Goal: Task Accomplishment & Management: Manage account settings

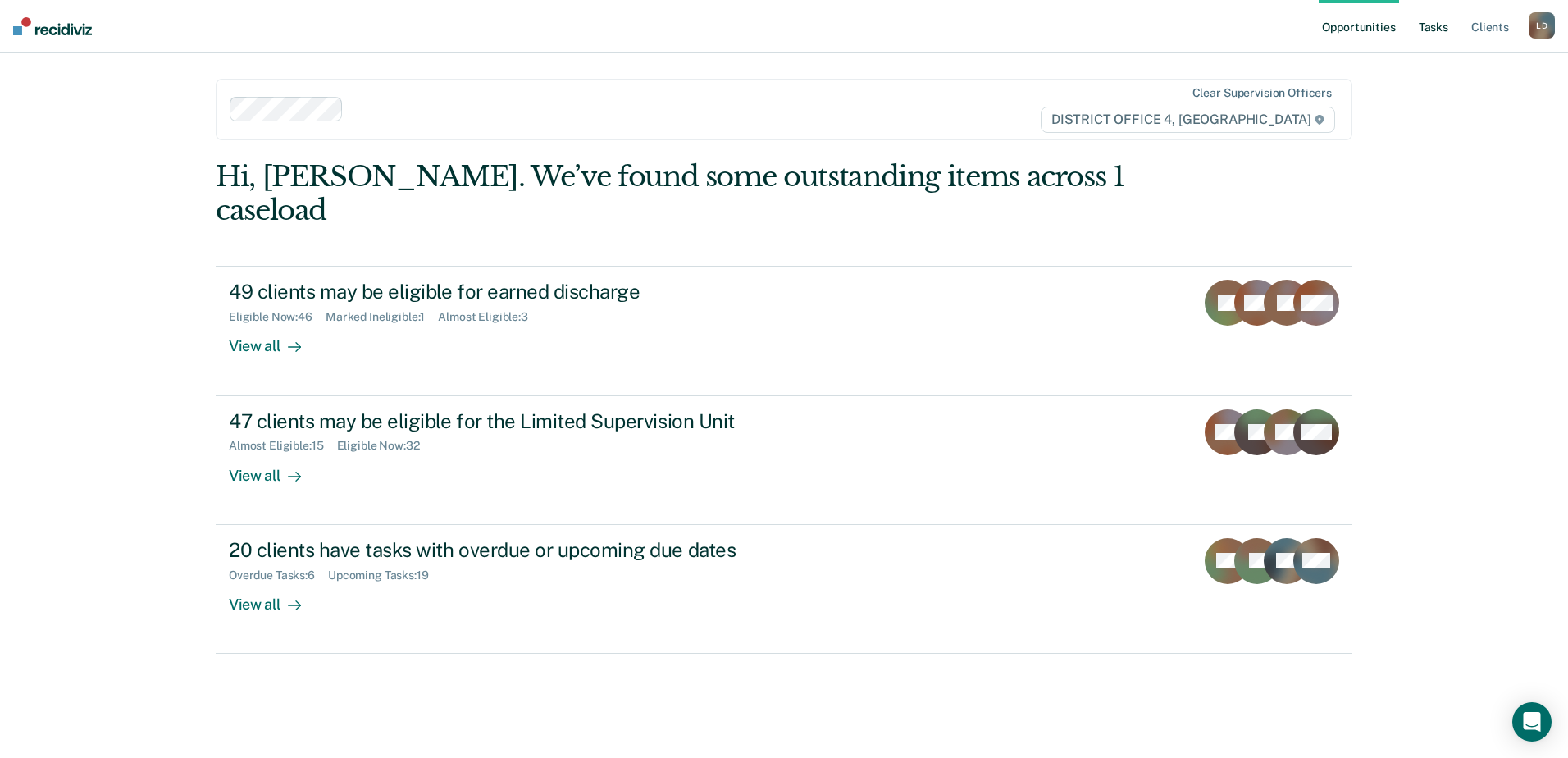
click at [1432, 28] on link "Tasks" at bounding box center [1433, 26] width 36 height 53
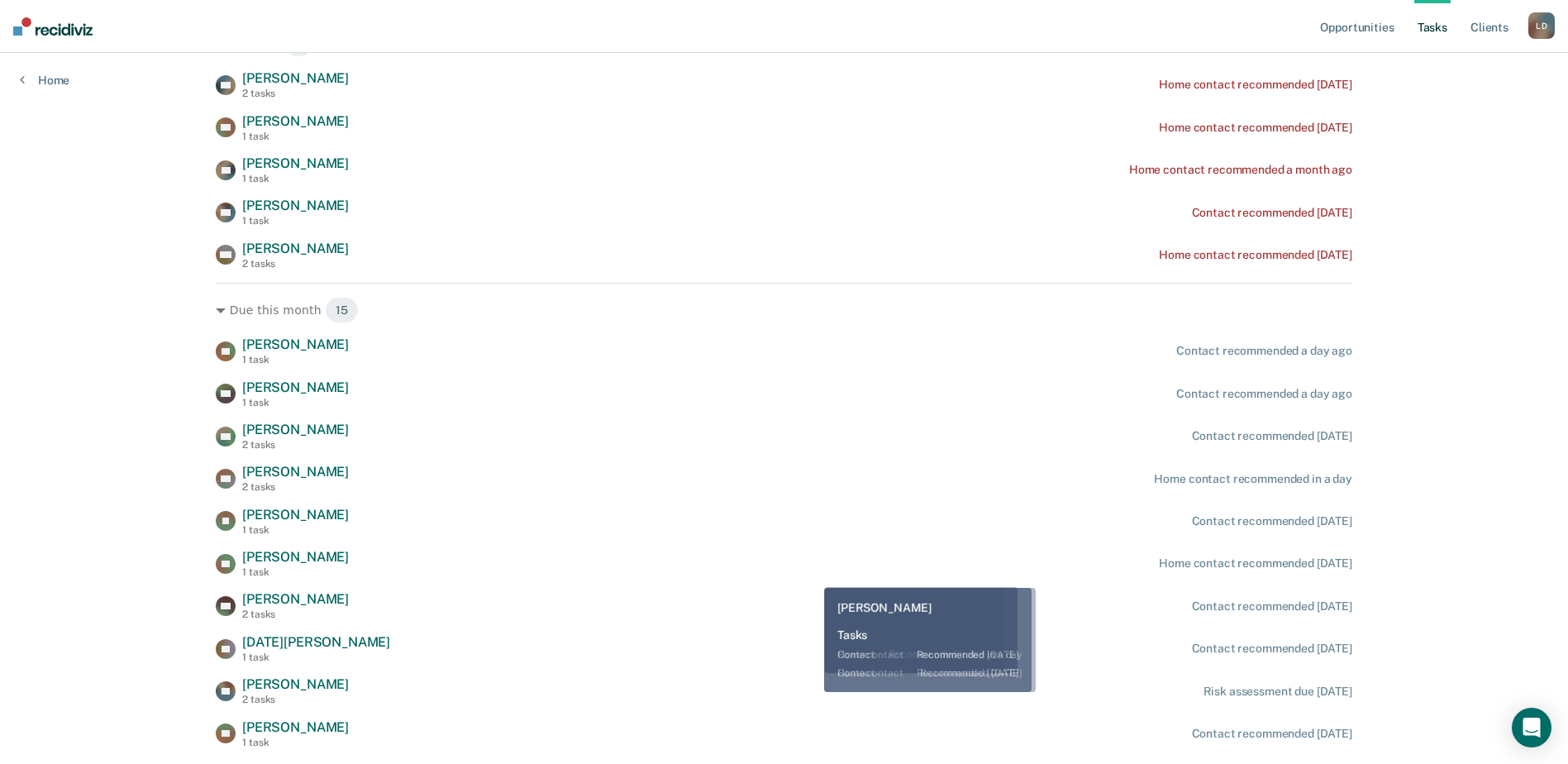
scroll to position [331, 0]
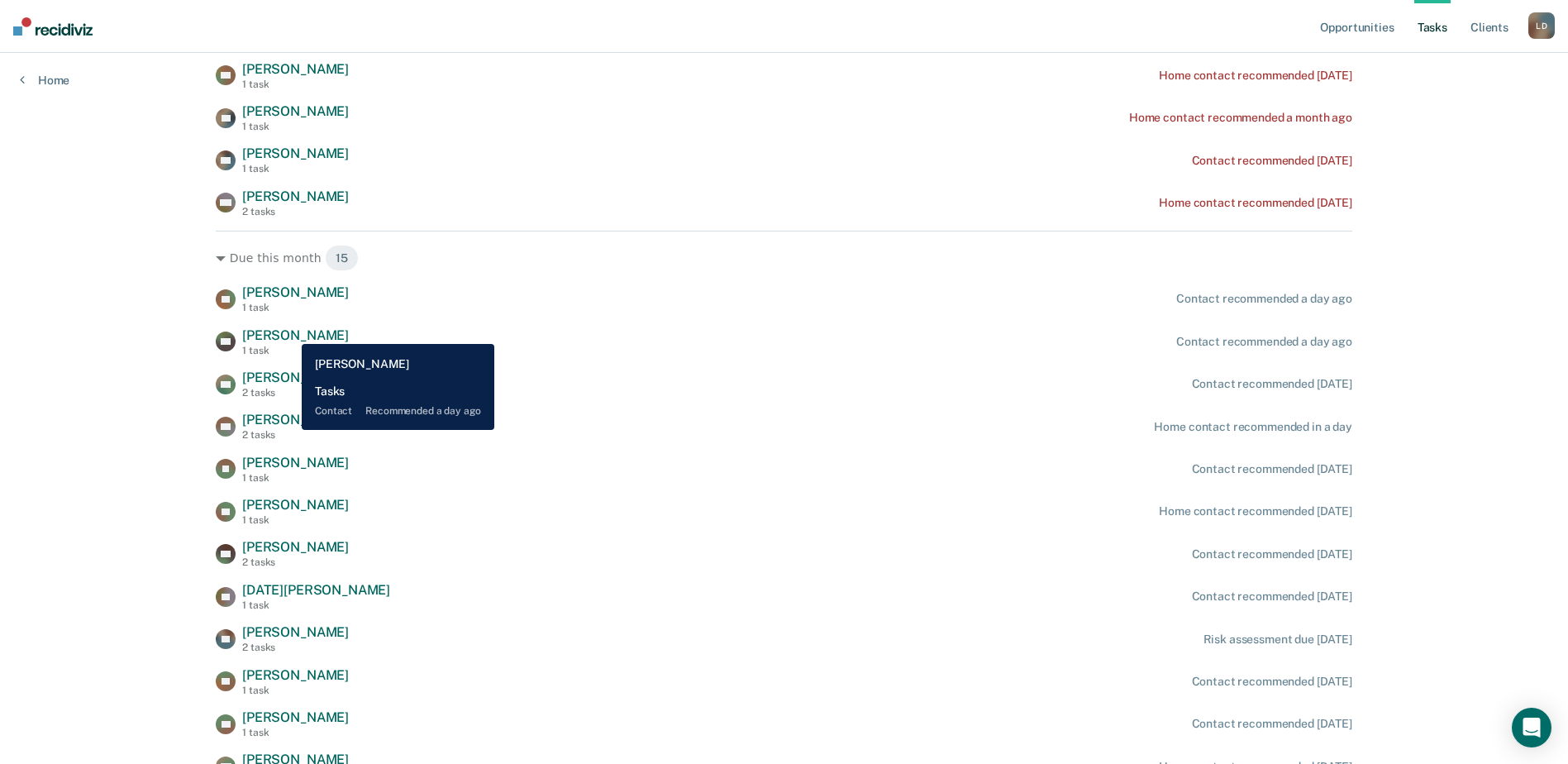
click at [289, 332] on span "Michael Robich" at bounding box center [295, 335] width 107 height 15
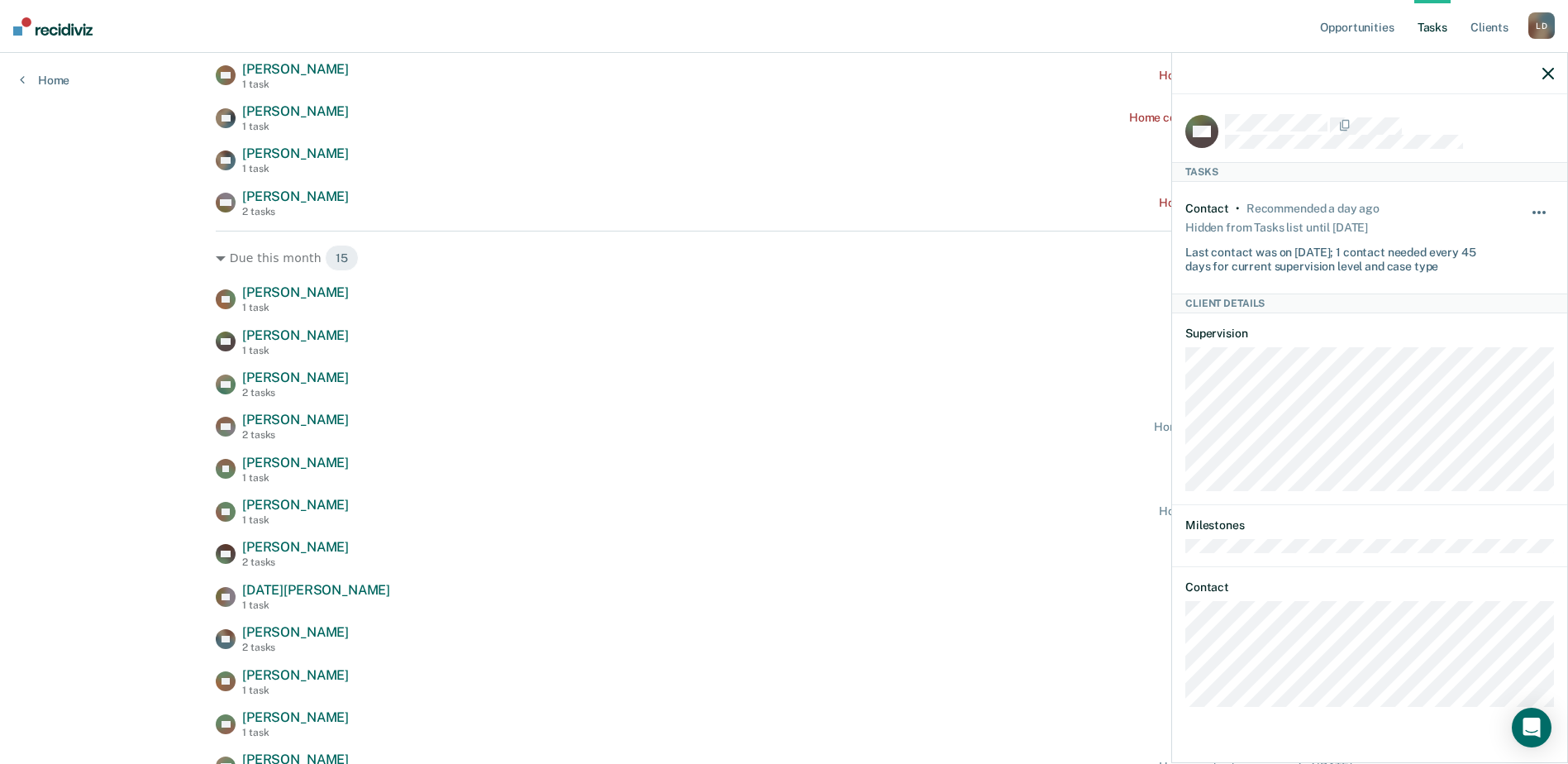
click at [1543, 211] on span "button" at bounding box center [1543, 212] width 3 height 3
click at [1452, 293] on button "7 days" at bounding box center [1494, 291] width 119 height 26
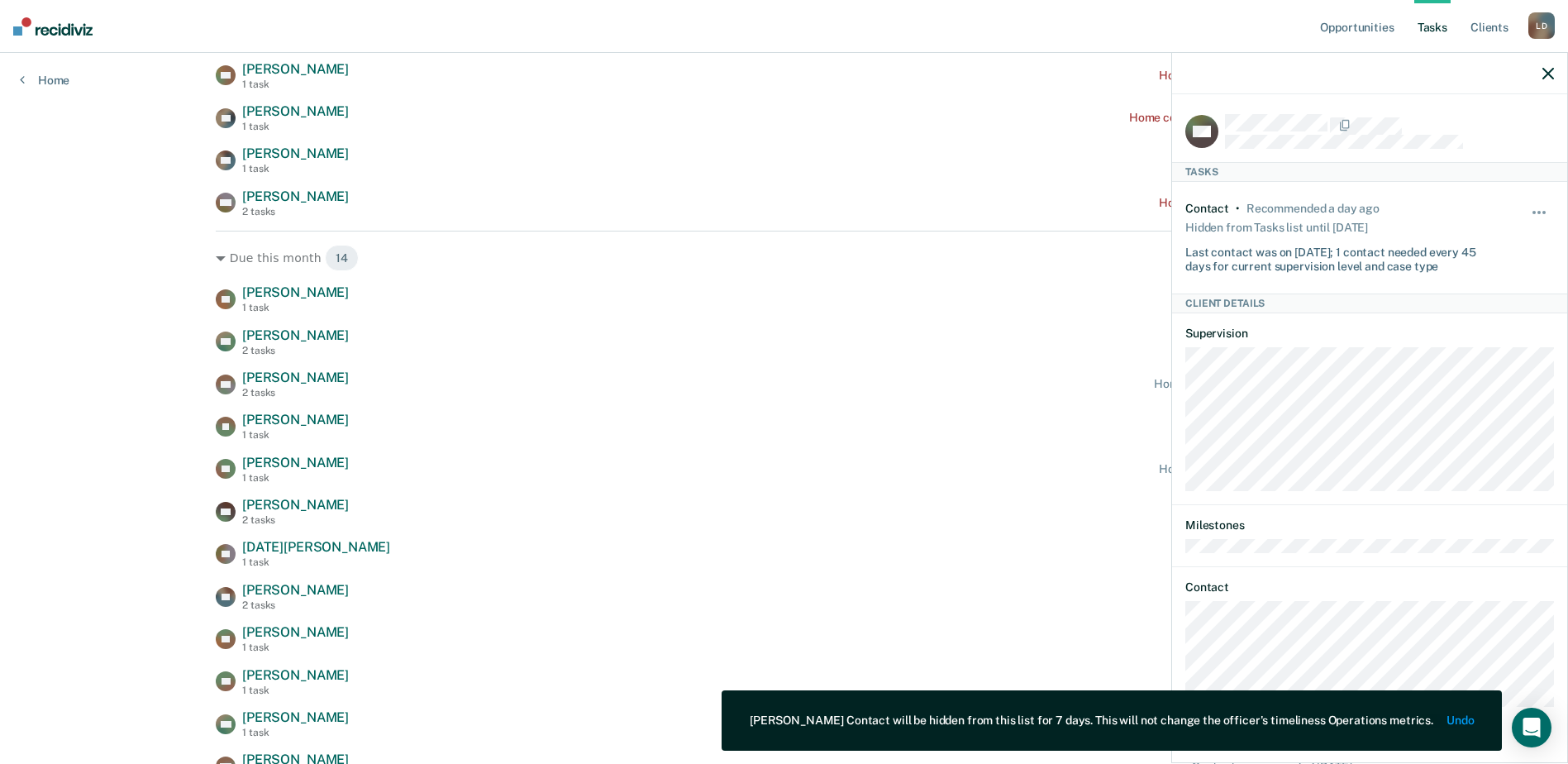
click at [1551, 75] on icon "button" at bounding box center [1548, 73] width 12 height 12
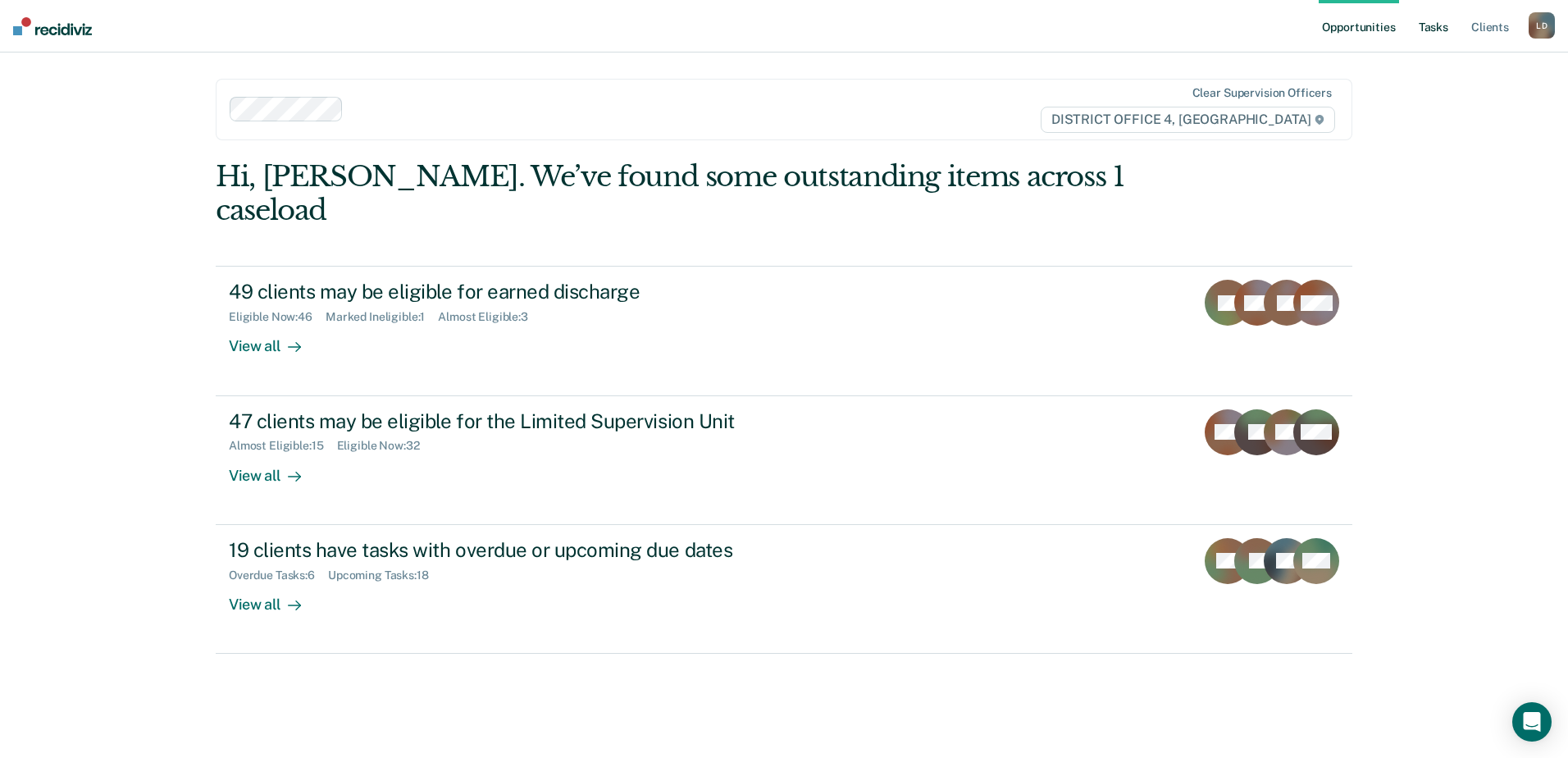
click at [1431, 26] on link "Tasks" at bounding box center [1433, 26] width 36 height 53
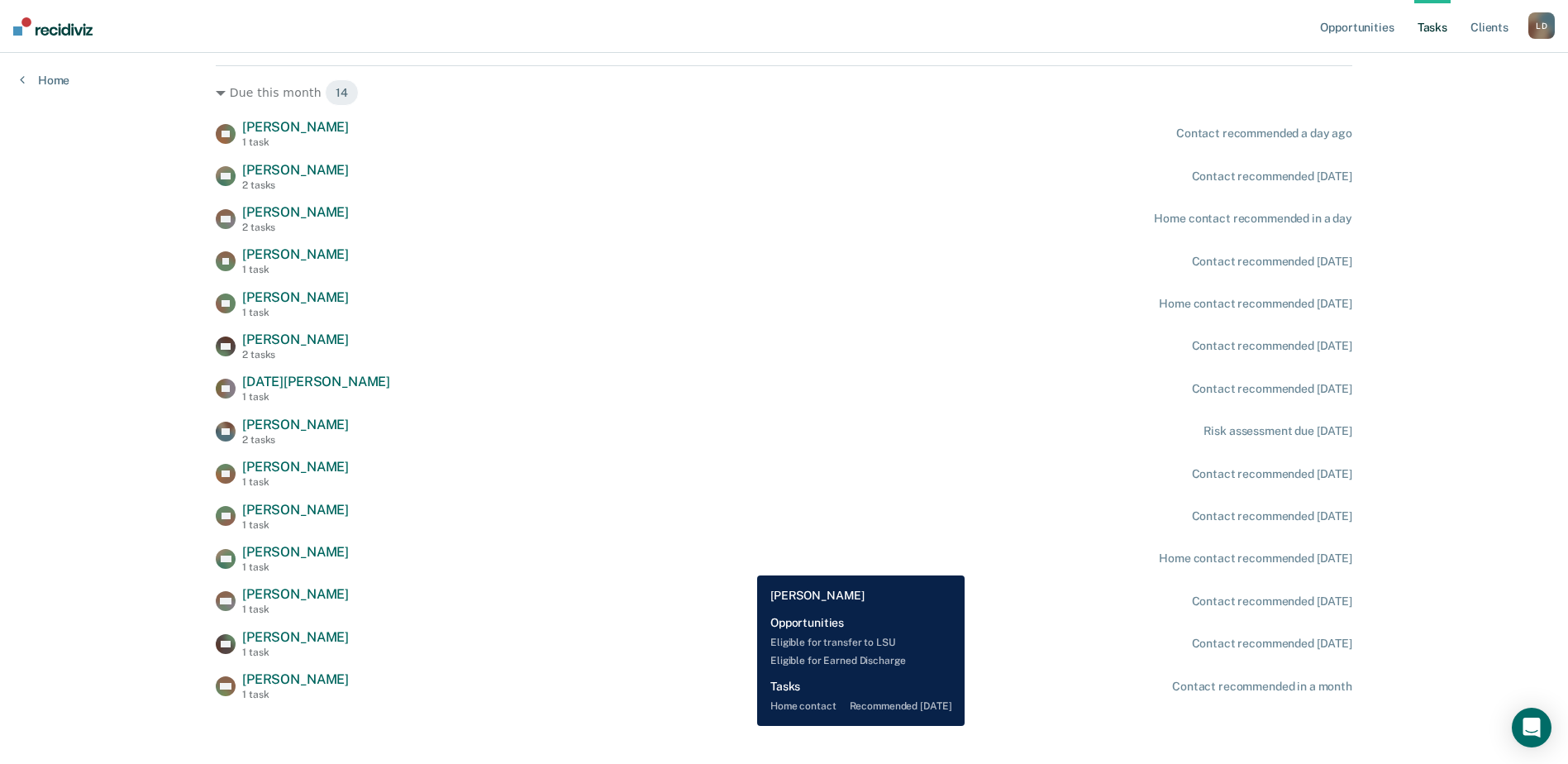
scroll to position [500, 0]
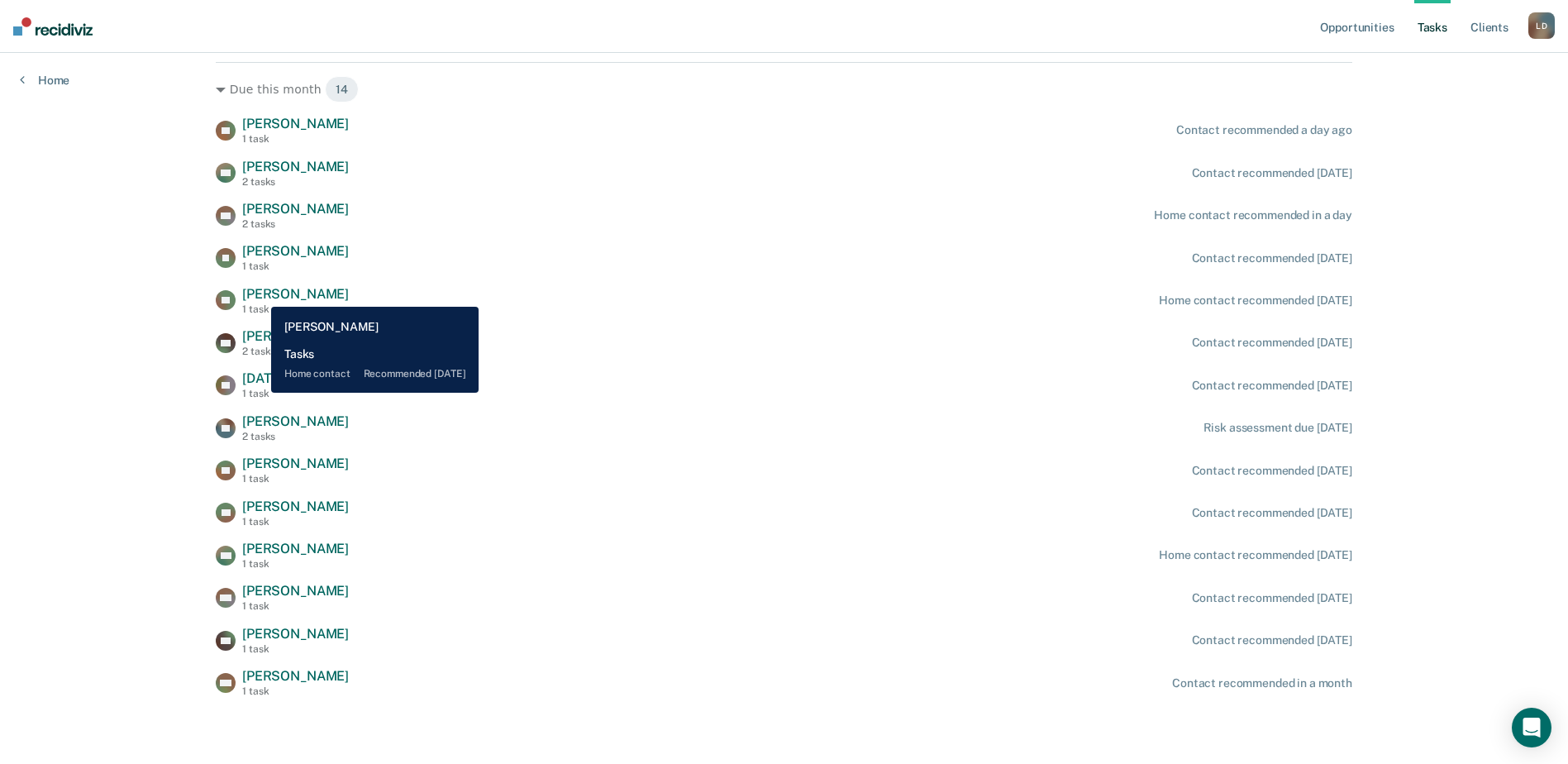
click at [258, 294] on span "[PERSON_NAME]" at bounding box center [295, 294] width 107 height 15
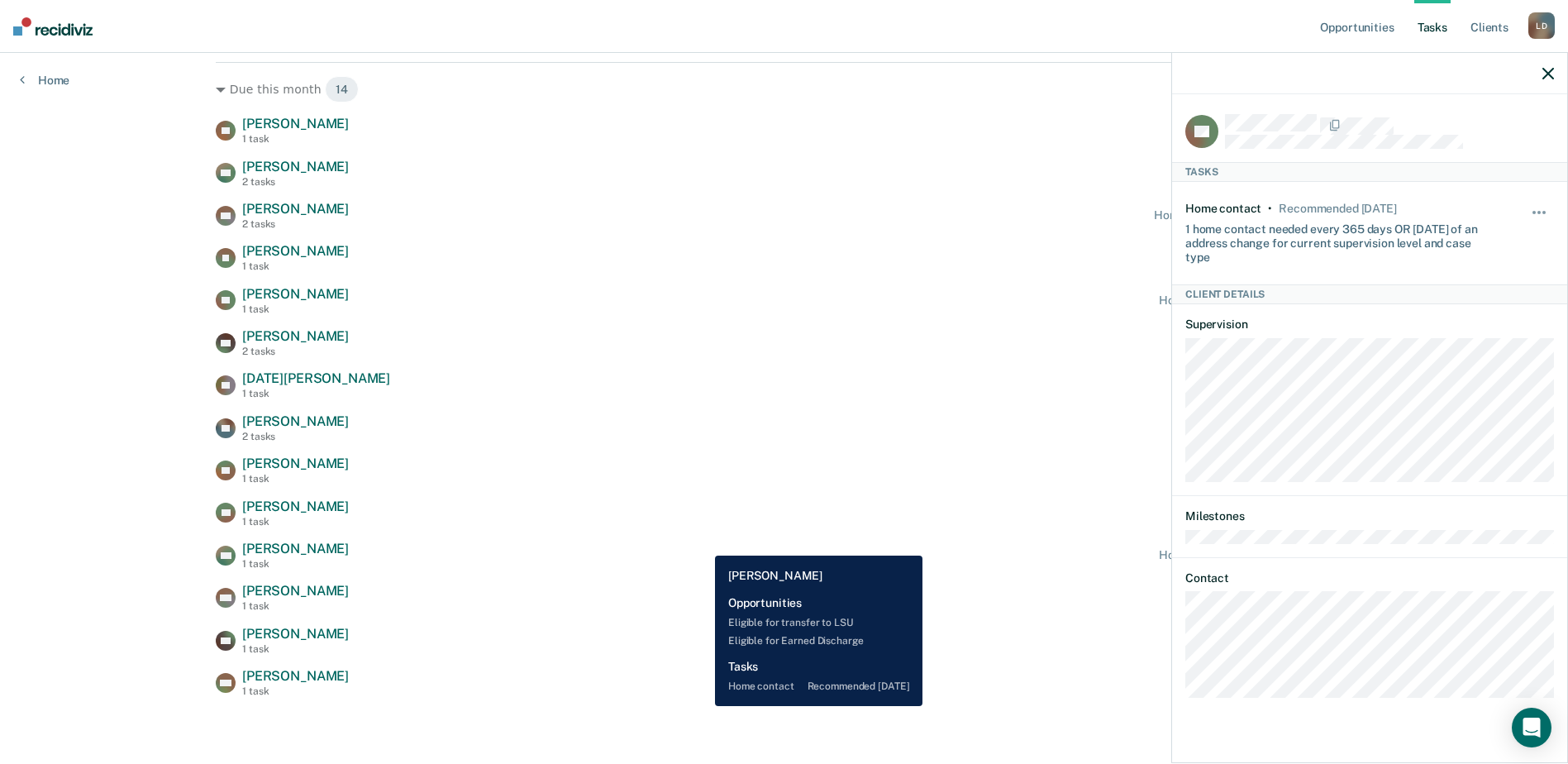
click at [702, 543] on div "KM [PERSON_NAME] 1 task Home contact recommended [DATE]" at bounding box center [784, 555] width 1136 height 29
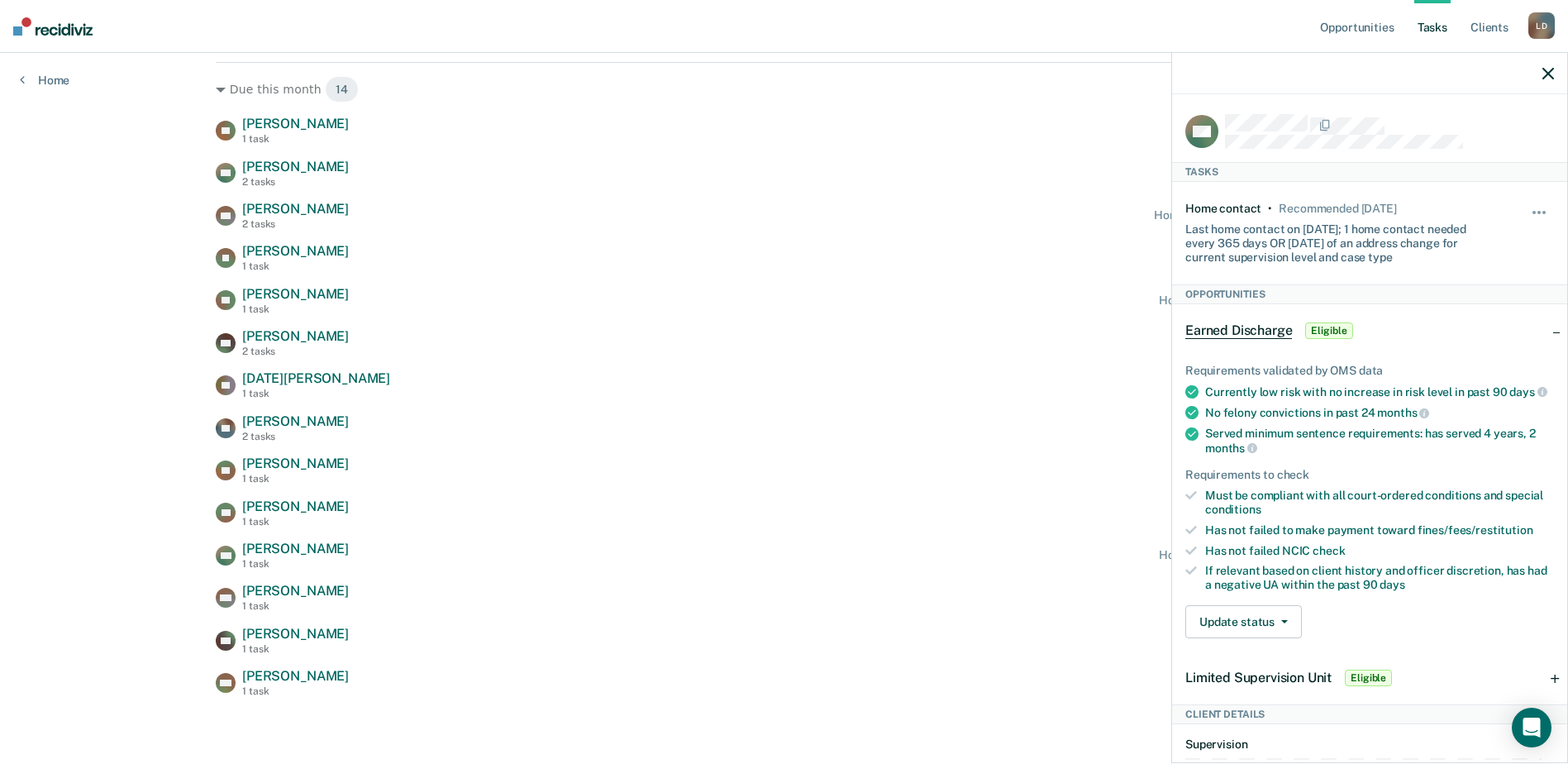
click at [1545, 70] on icon "button" at bounding box center [1548, 73] width 12 height 12
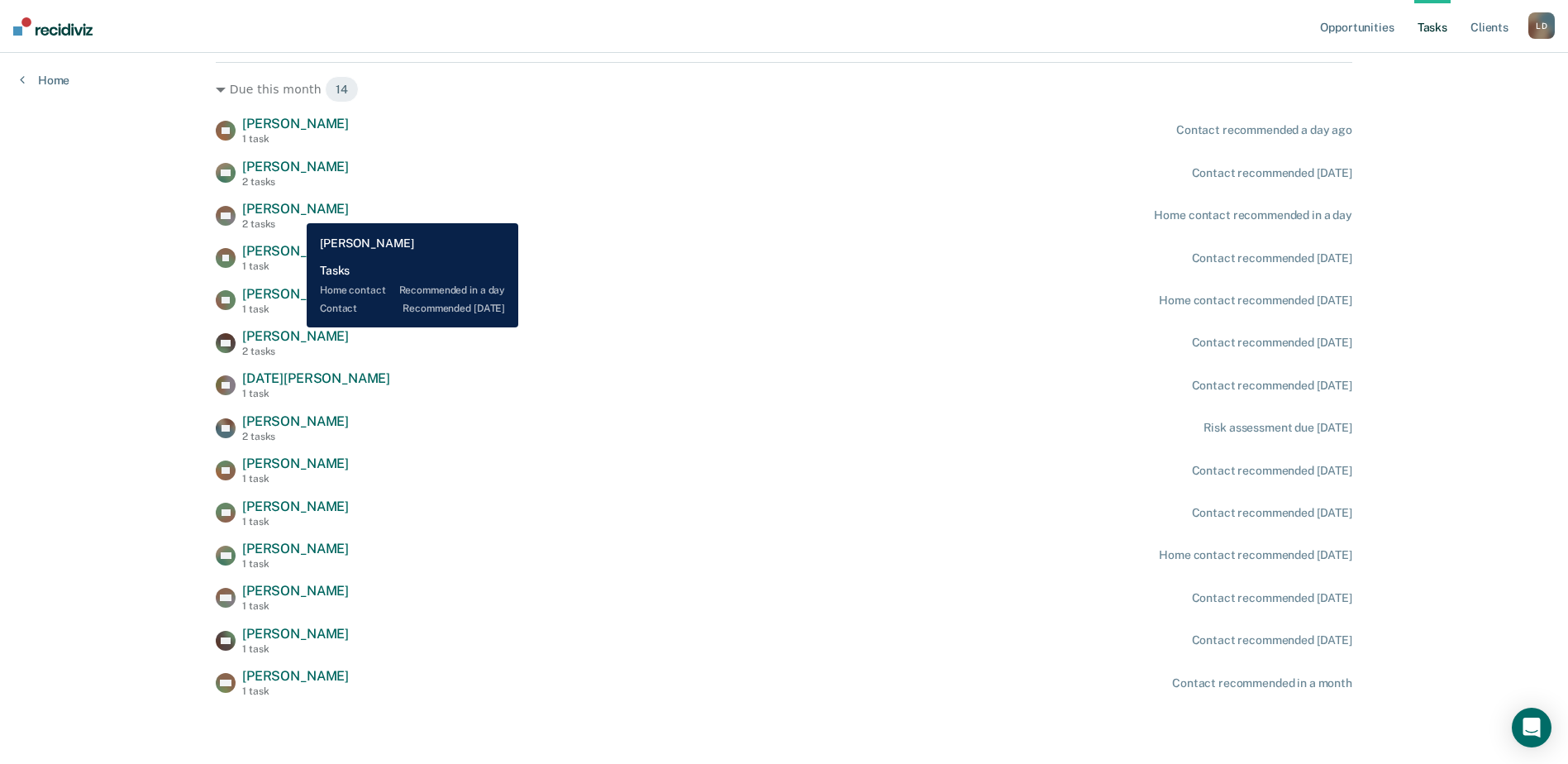
click at [294, 211] on span "[PERSON_NAME]" at bounding box center [295, 208] width 107 height 15
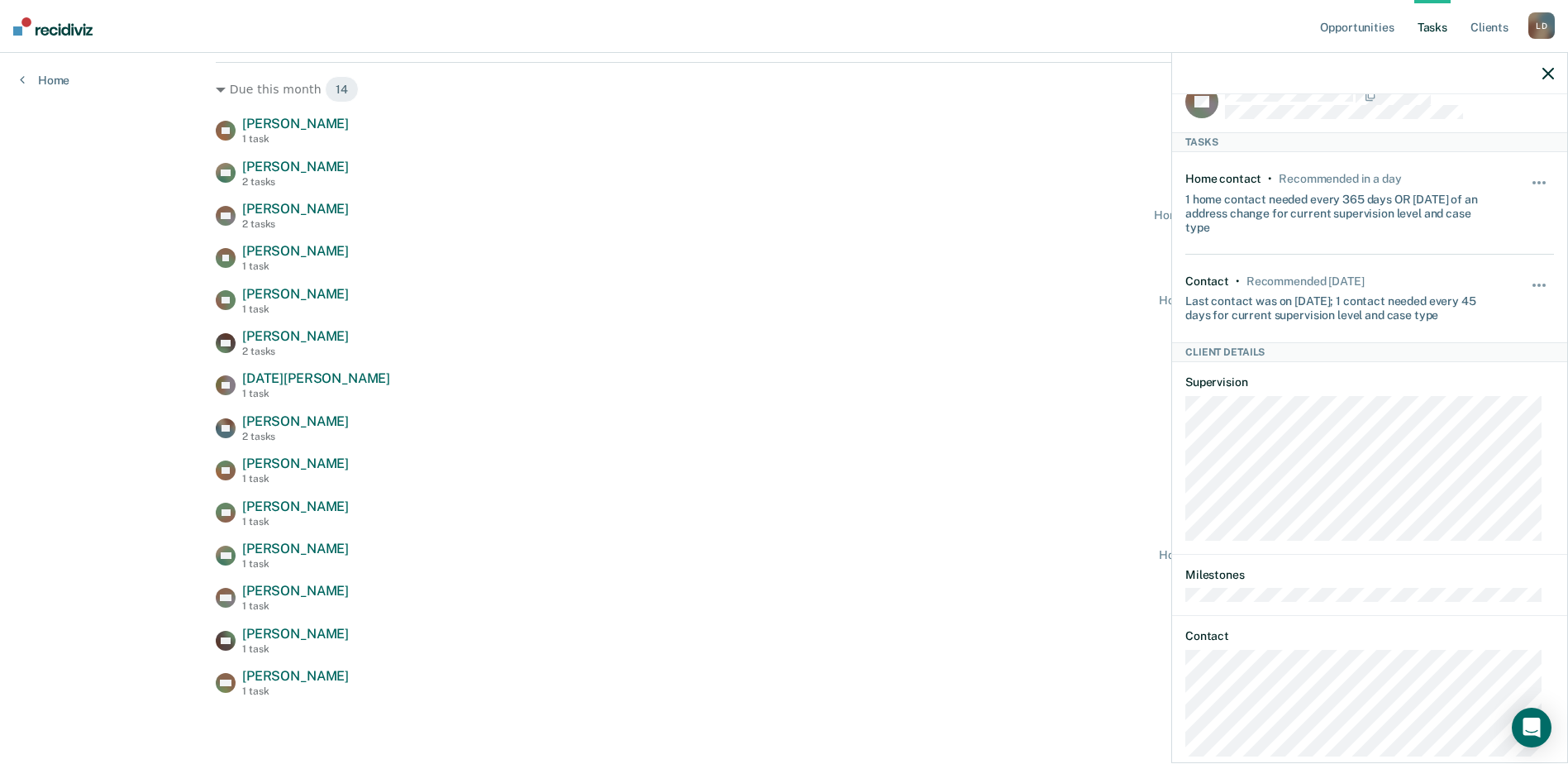
scroll to position [58, 0]
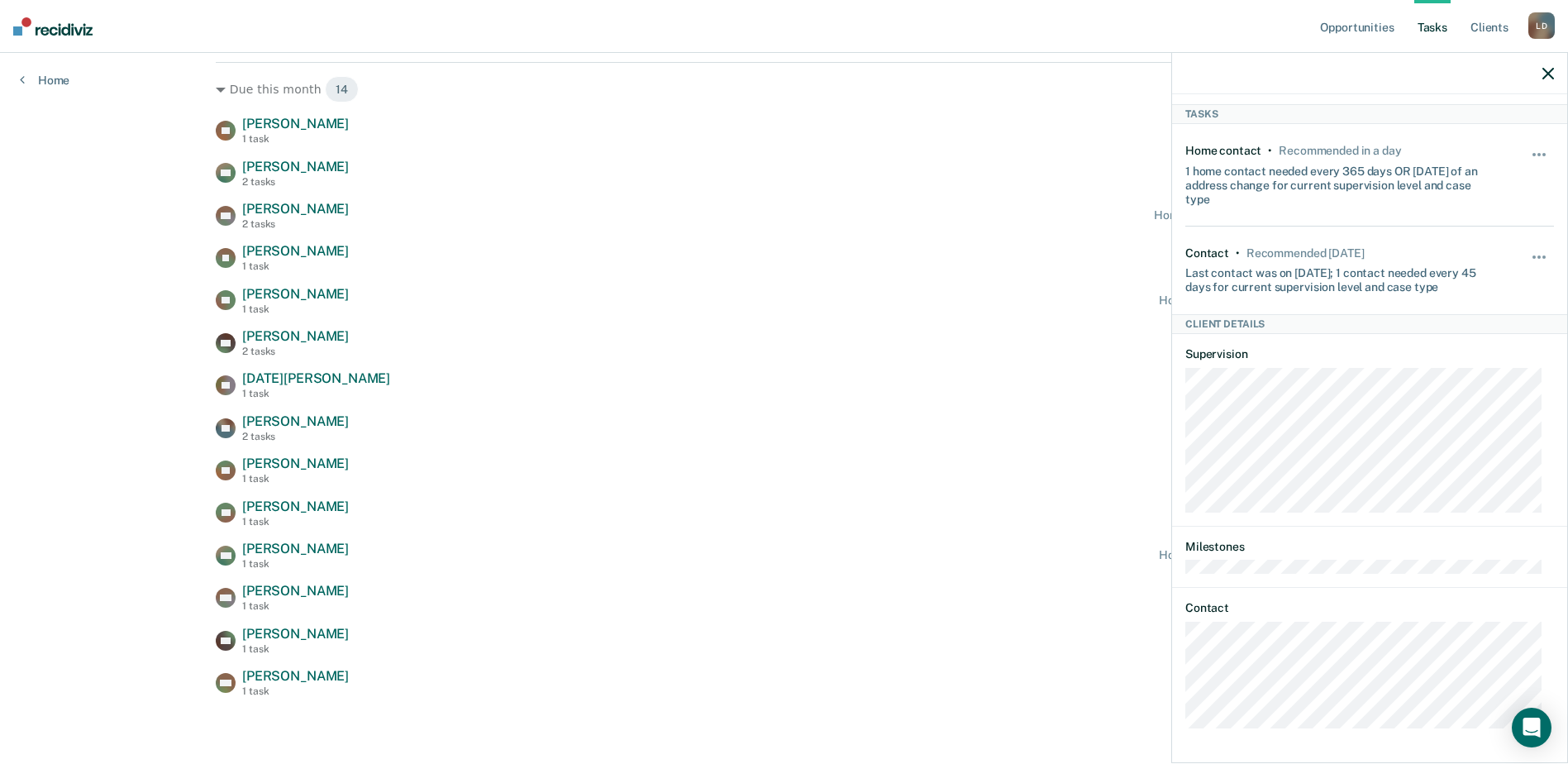
click at [1545, 75] on icon "button" at bounding box center [1548, 73] width 12 height 12
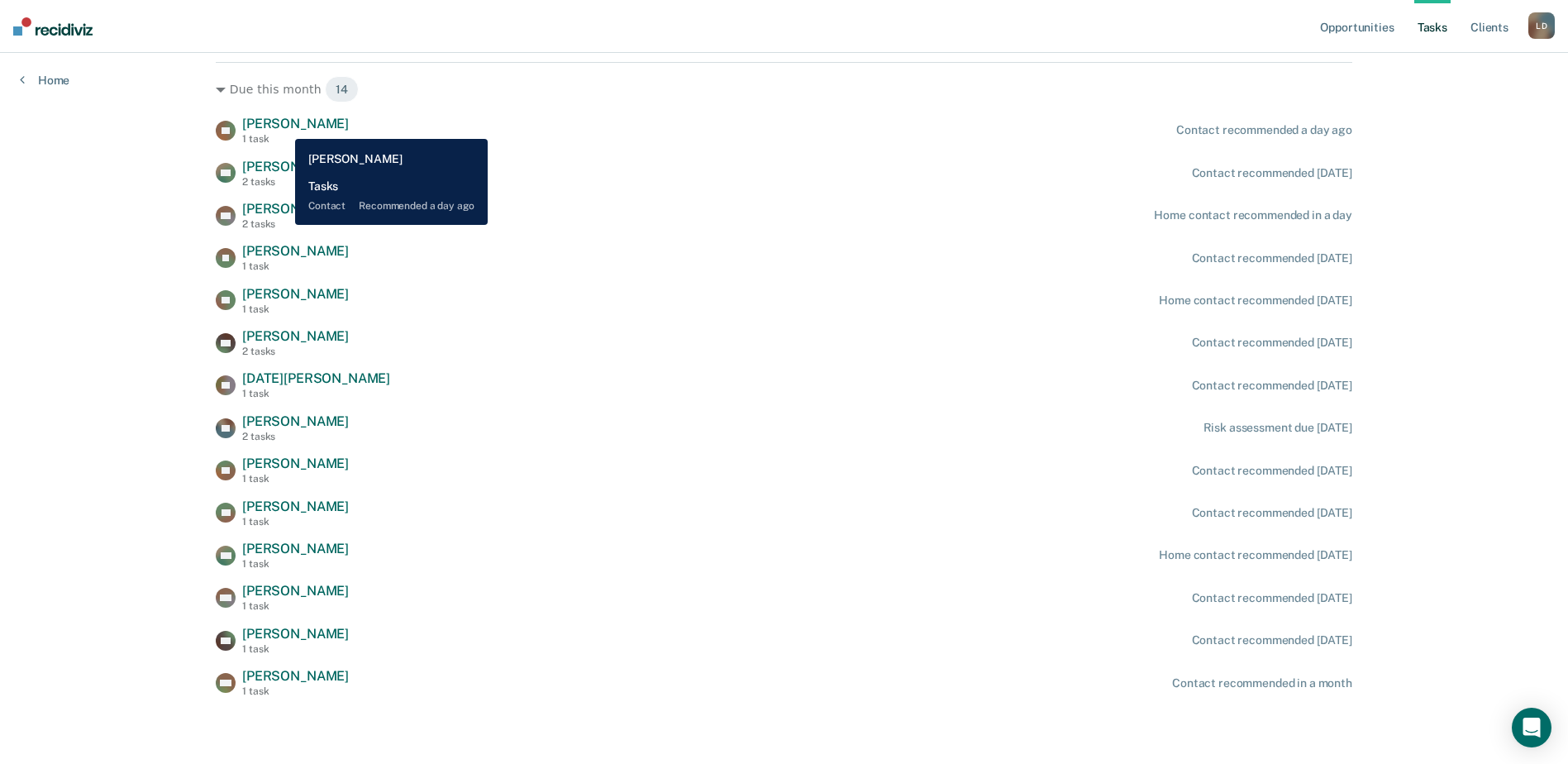
click at [283, 126] on span "[PERSON_NAME]" at bounding box center [295, 123] width 107 height 15
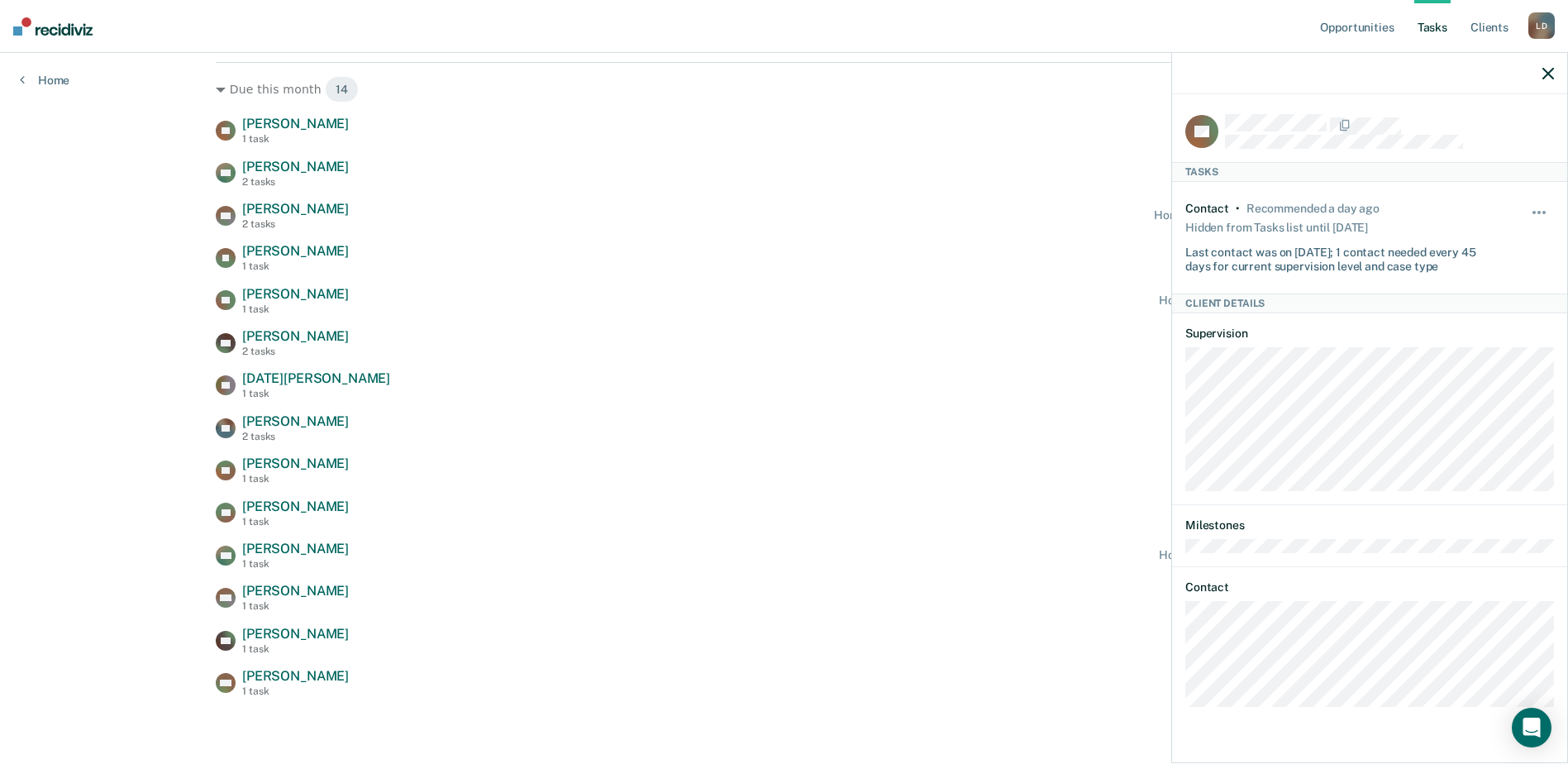
click at [1544, 67] on button "button" at bounding box center [1548, 73] width 12 height 14
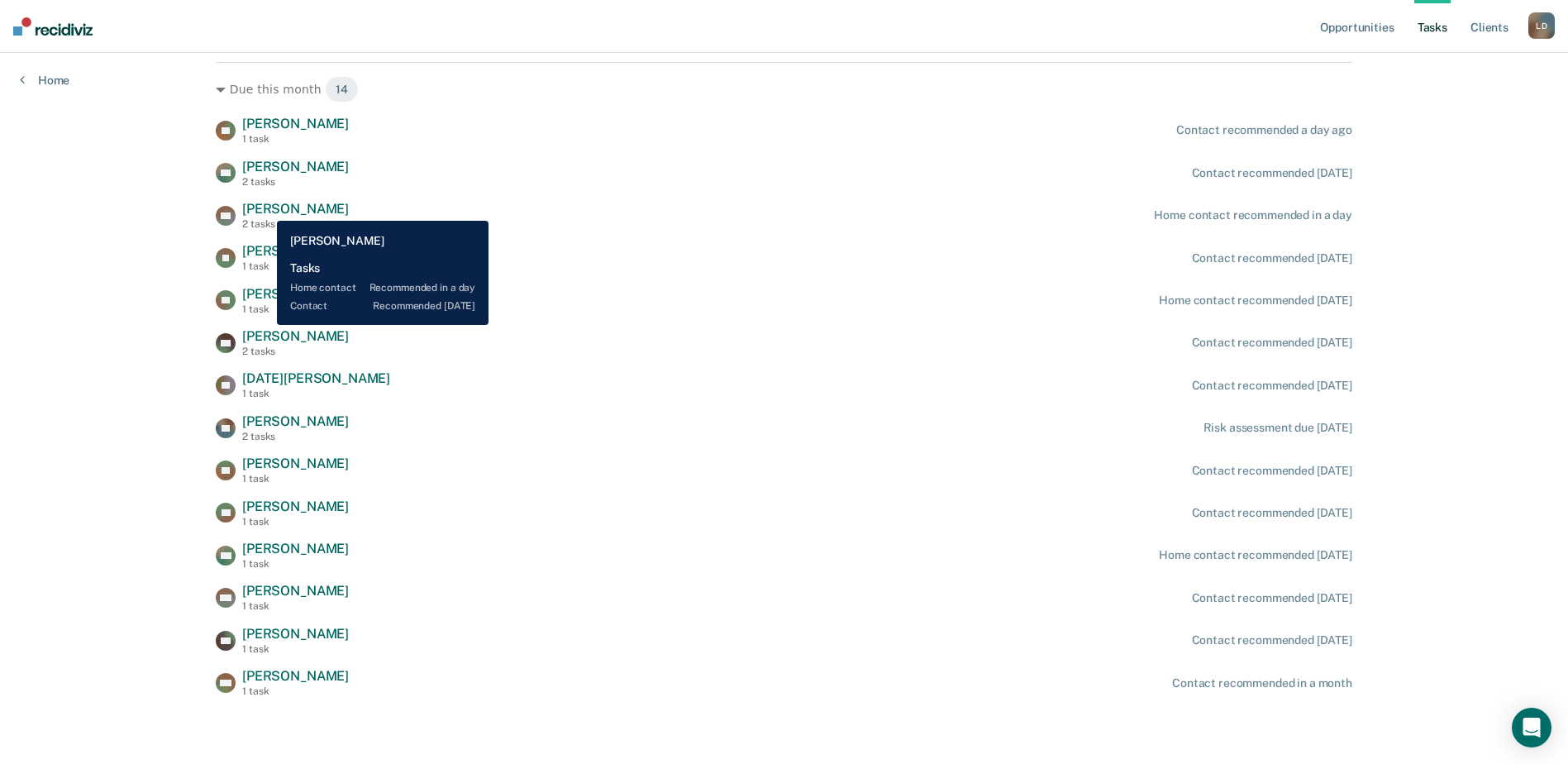
click at [264, 208] on span "[PERSON_NAME]" at bounding box center [295, 208] width 107 height 15
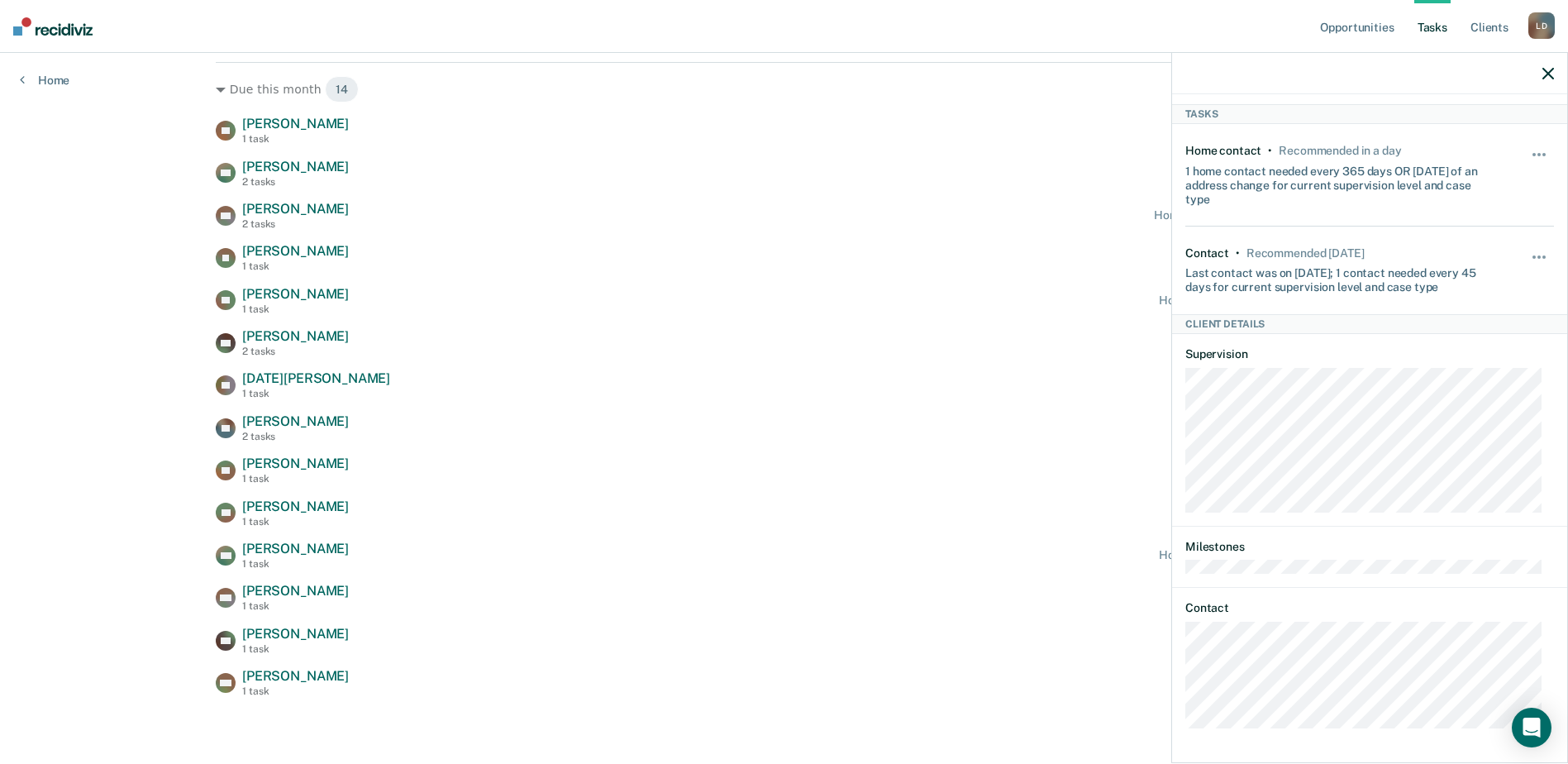
click at [1548, 74] on icon "button" at bounding box center [1548, 73] width 12 height 12
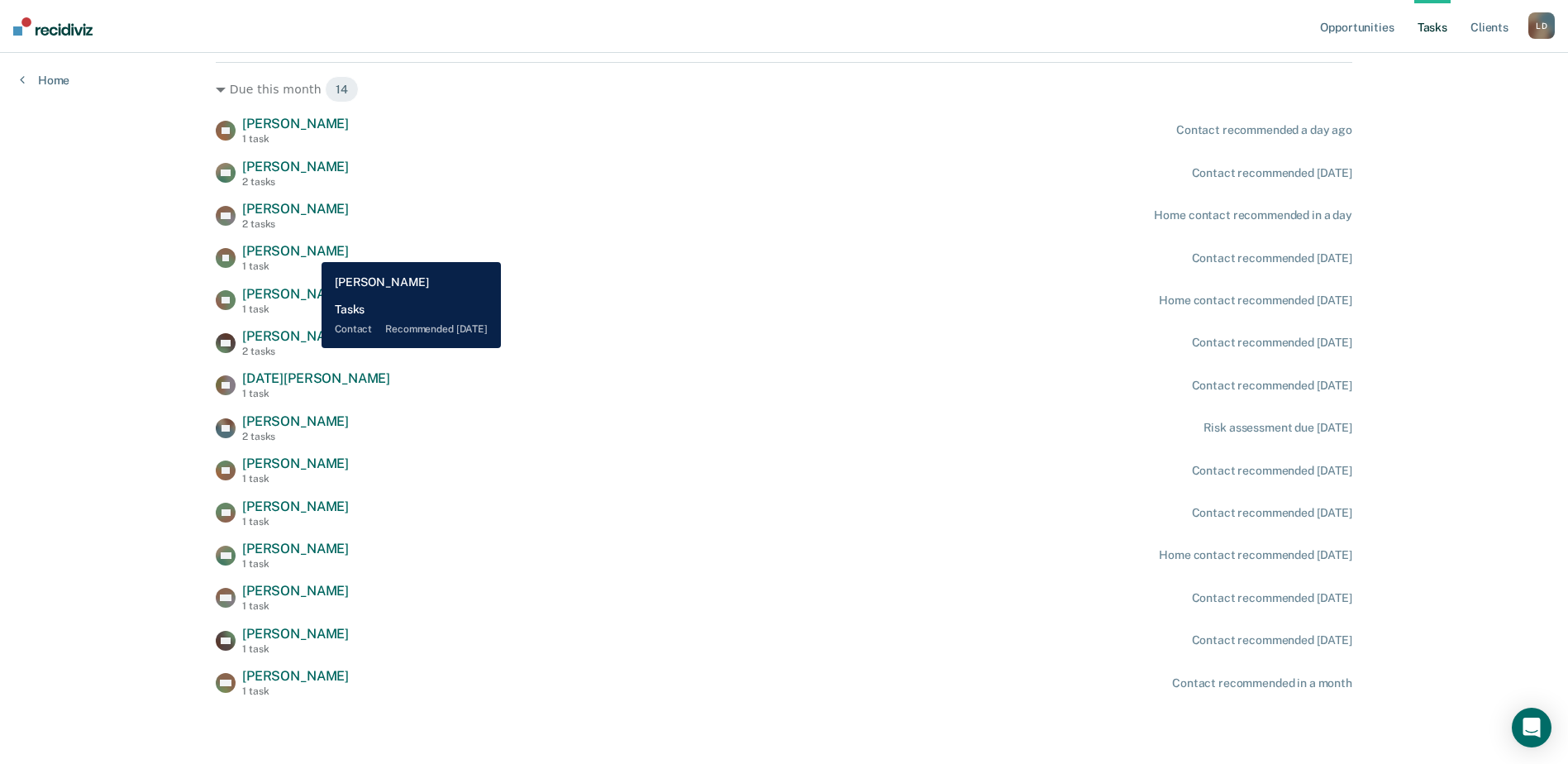
click at [310, 250] on span "[PERSON_NAME]" at bounding box center [295, 251] width 107 height 15
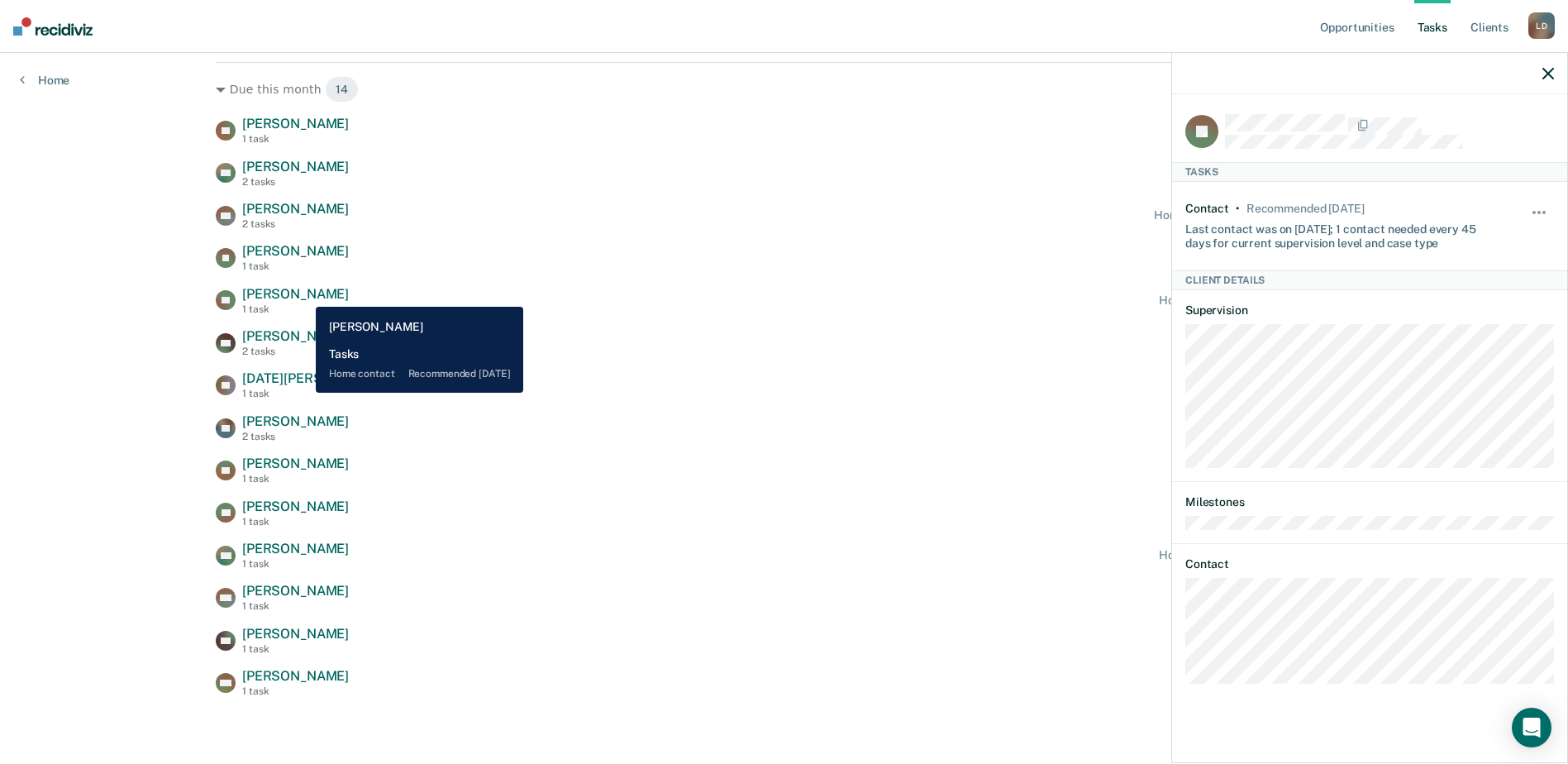
click at [304, 294] on span "[PERSON_NAME]" at bounding box center [295, 294] width 107 height 15
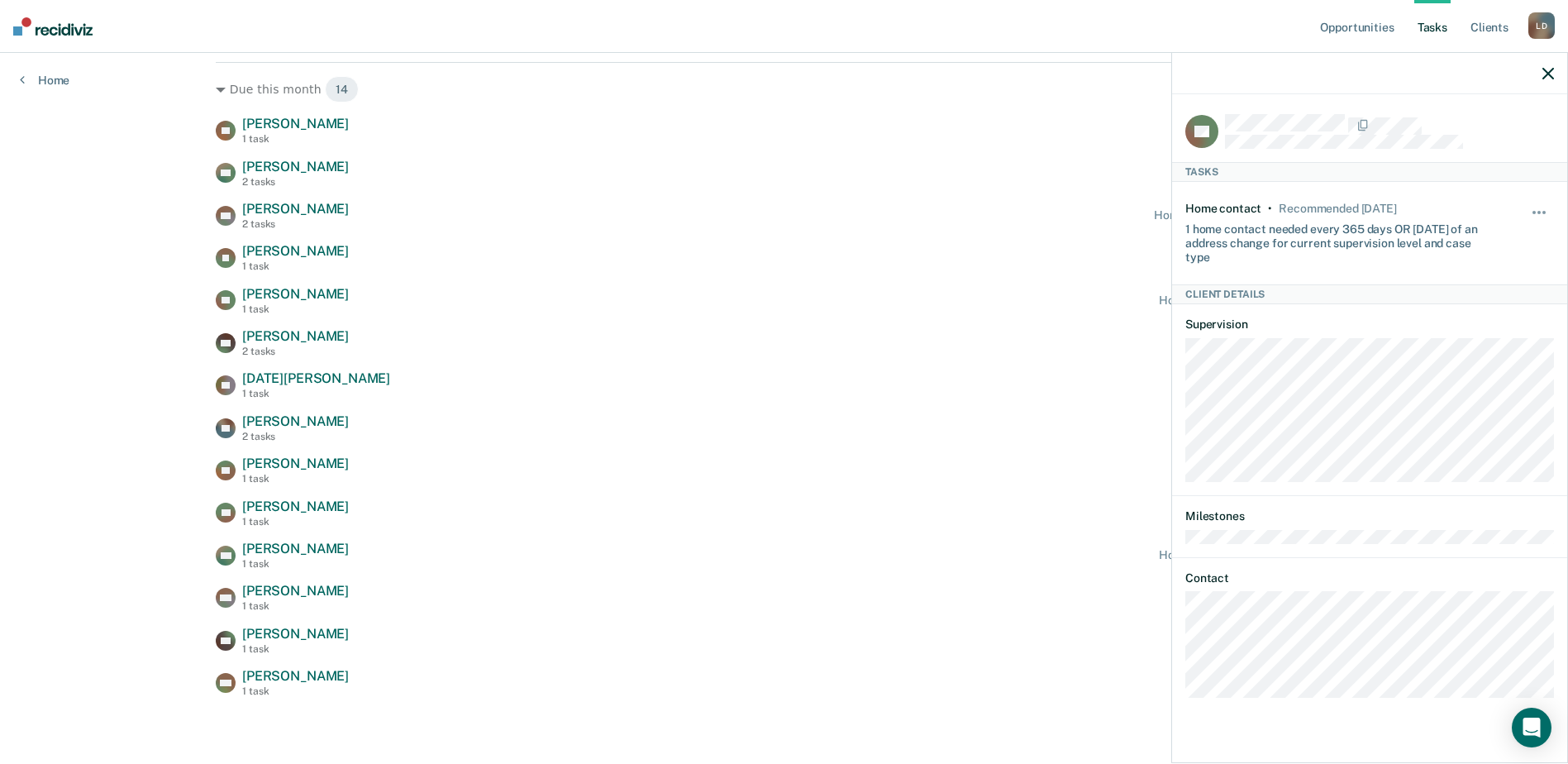
drag, startPoint x: 1548, startPoint y: 78, endPoint x: 1527, endPoint y: 88, distance: 23.3
click at [1547, 78] on icon "button" at bounding box center [1548, 73] width 12 height 12
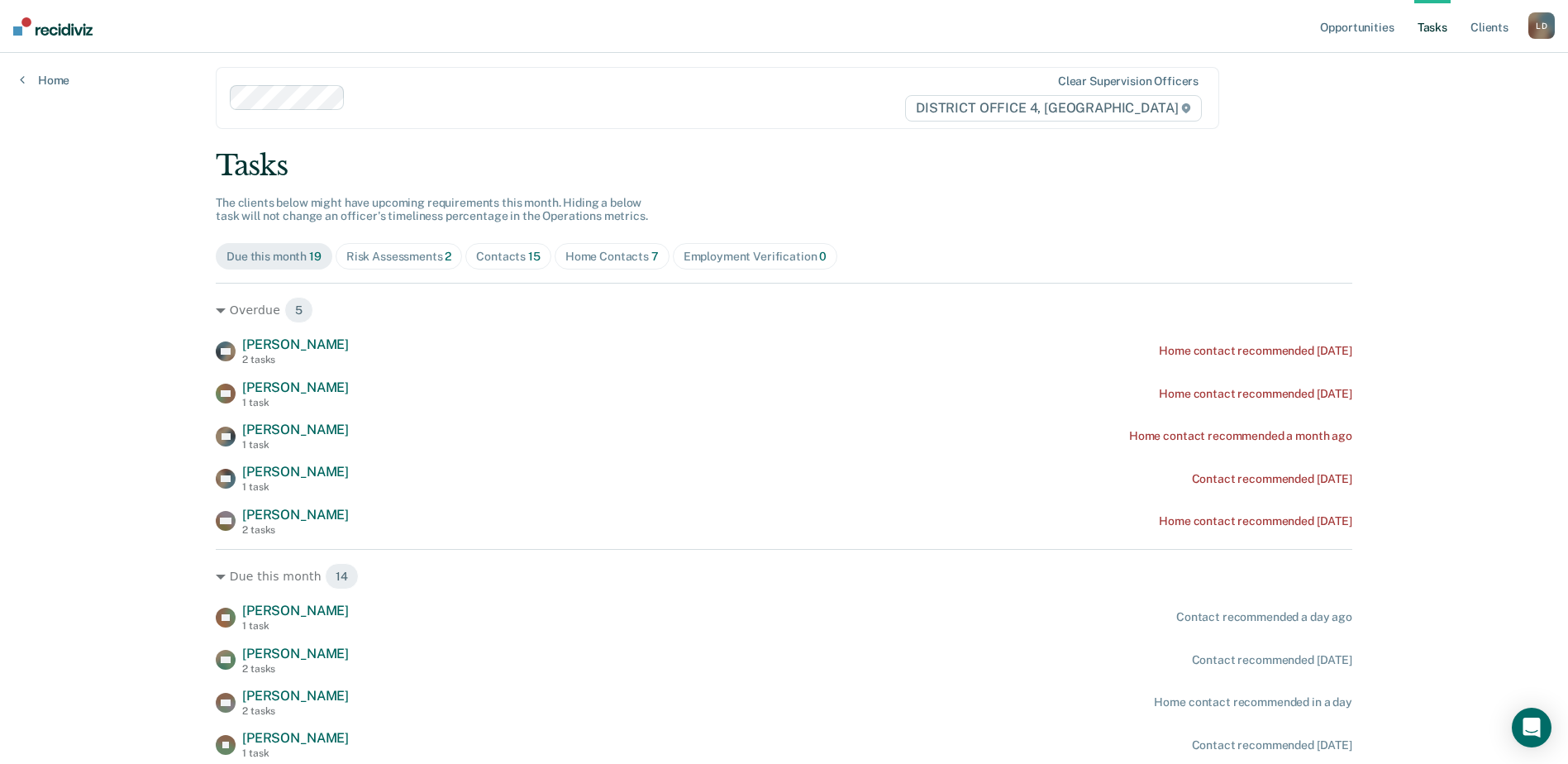
scroll to position [3, 0]
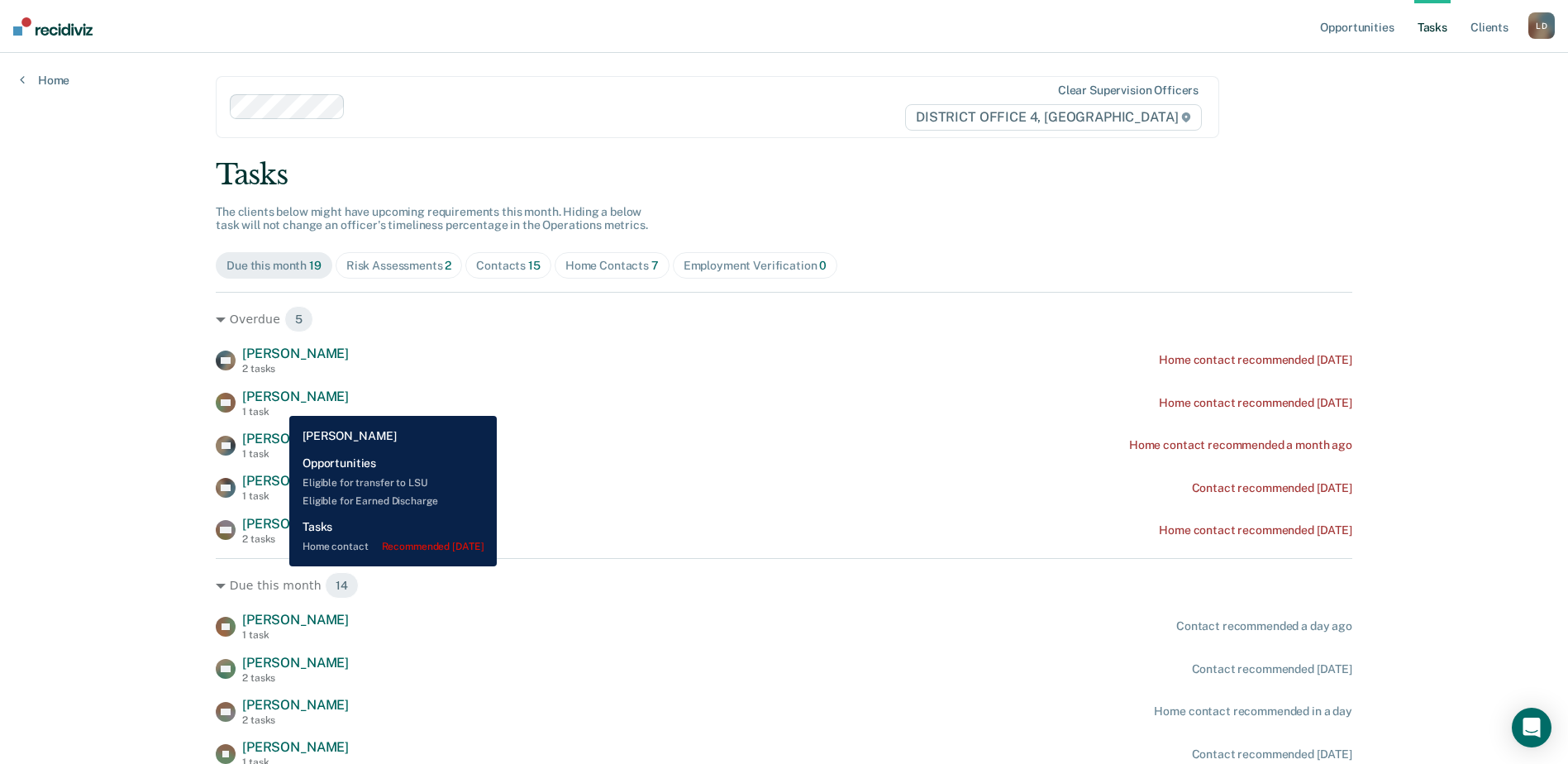
click at [277, 403] on span "[PERSON_NAME]" at bounding box center [295, 396] width 107 height 15
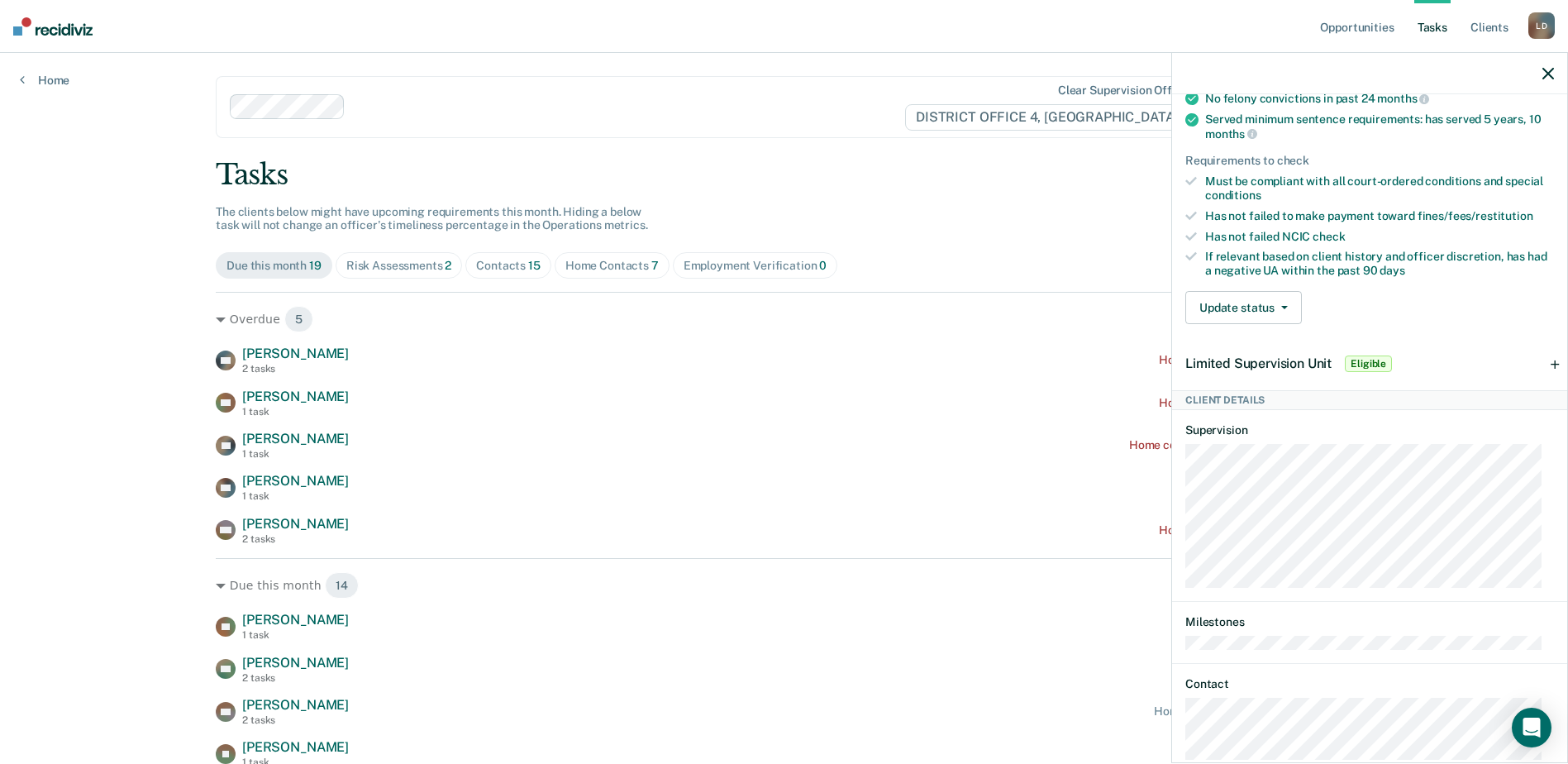
scroll to position [403, 0]
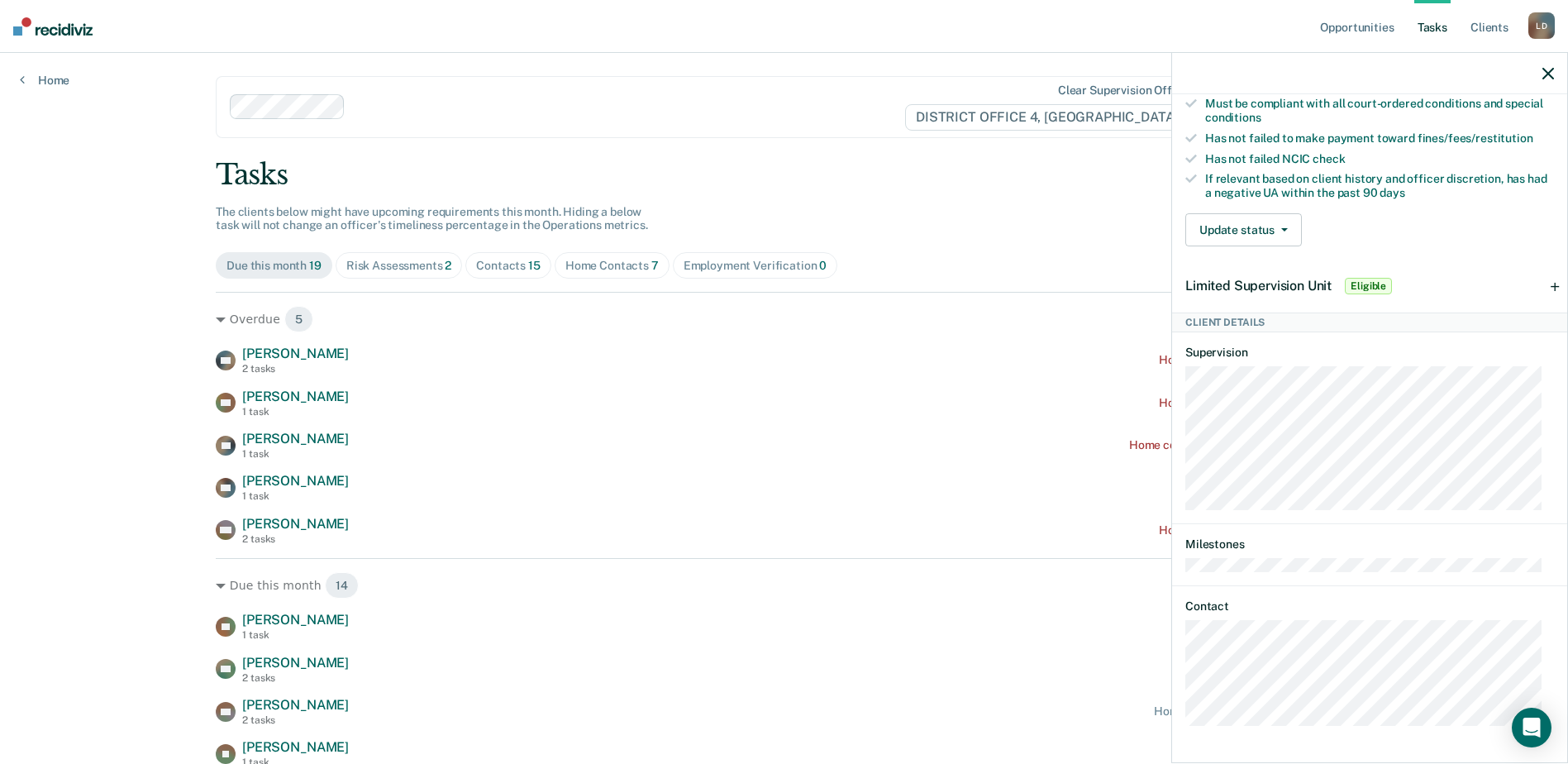
click at [1542, 72] on icon "button" at bounding box center [1548, 73] width 12 height 12
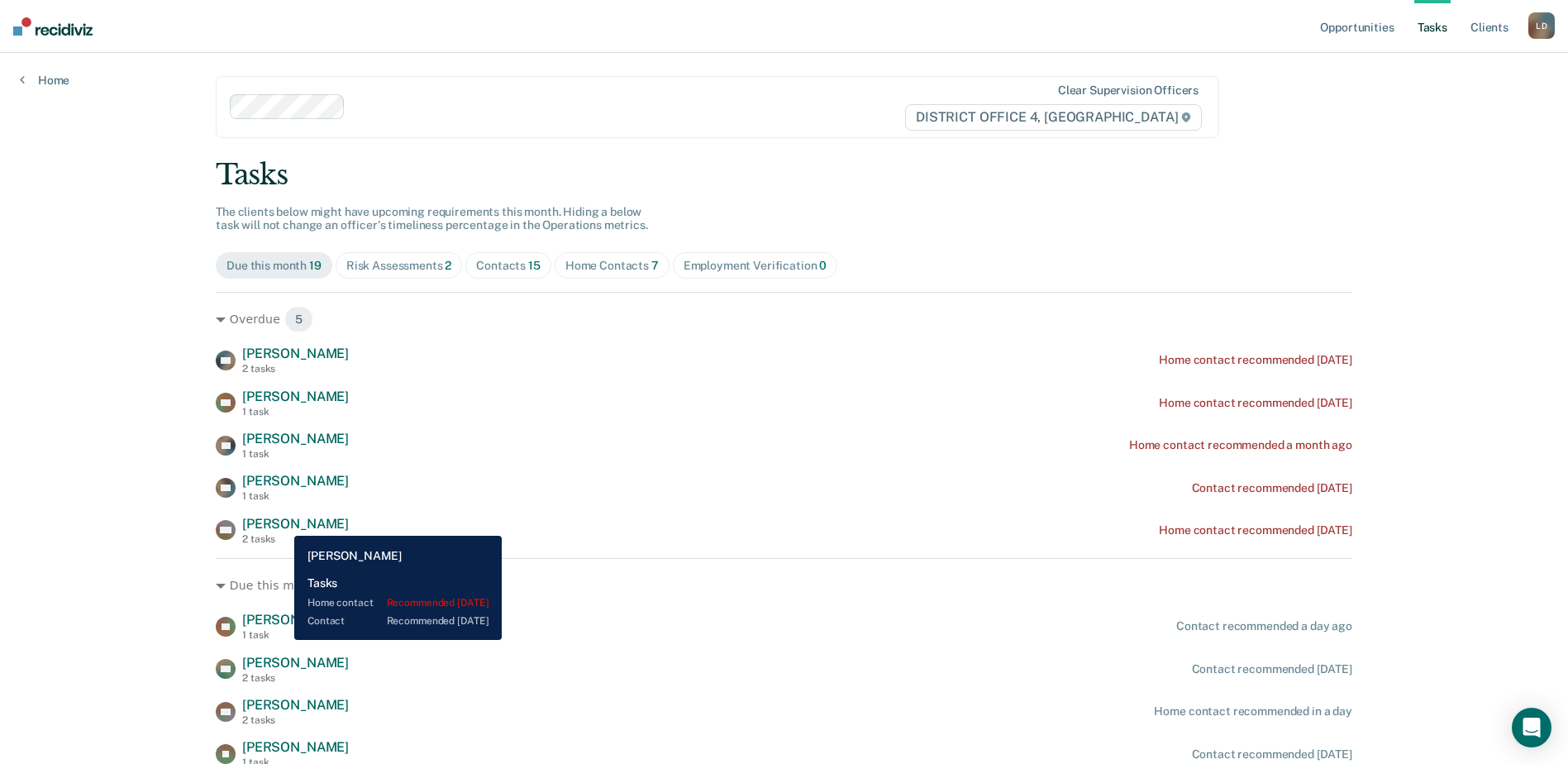
click at [282, 523] on span "[PERSON_NAME]" at bounding box center [295, 524] width 107 height 15
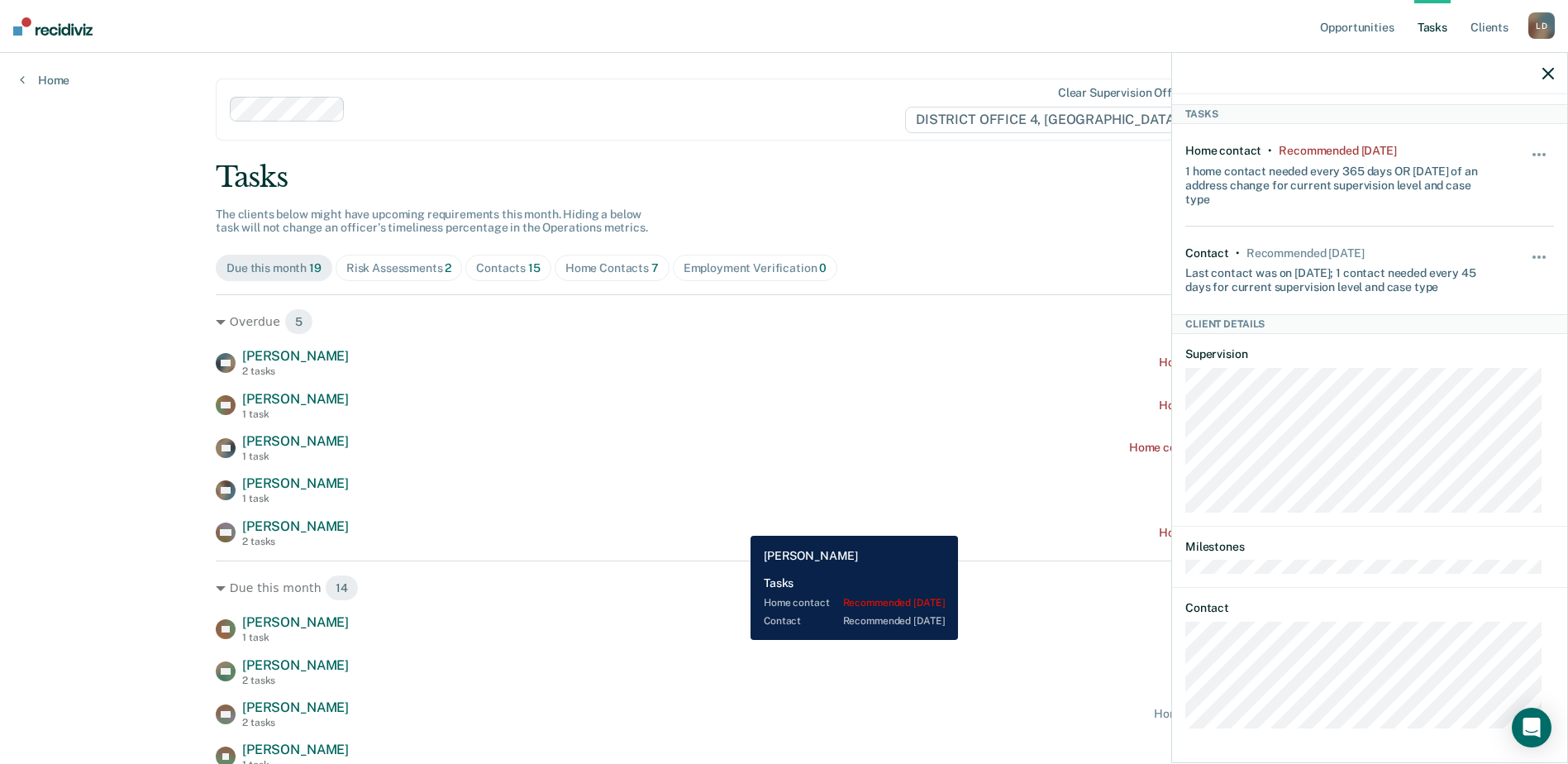
scroll to position [0, 0]
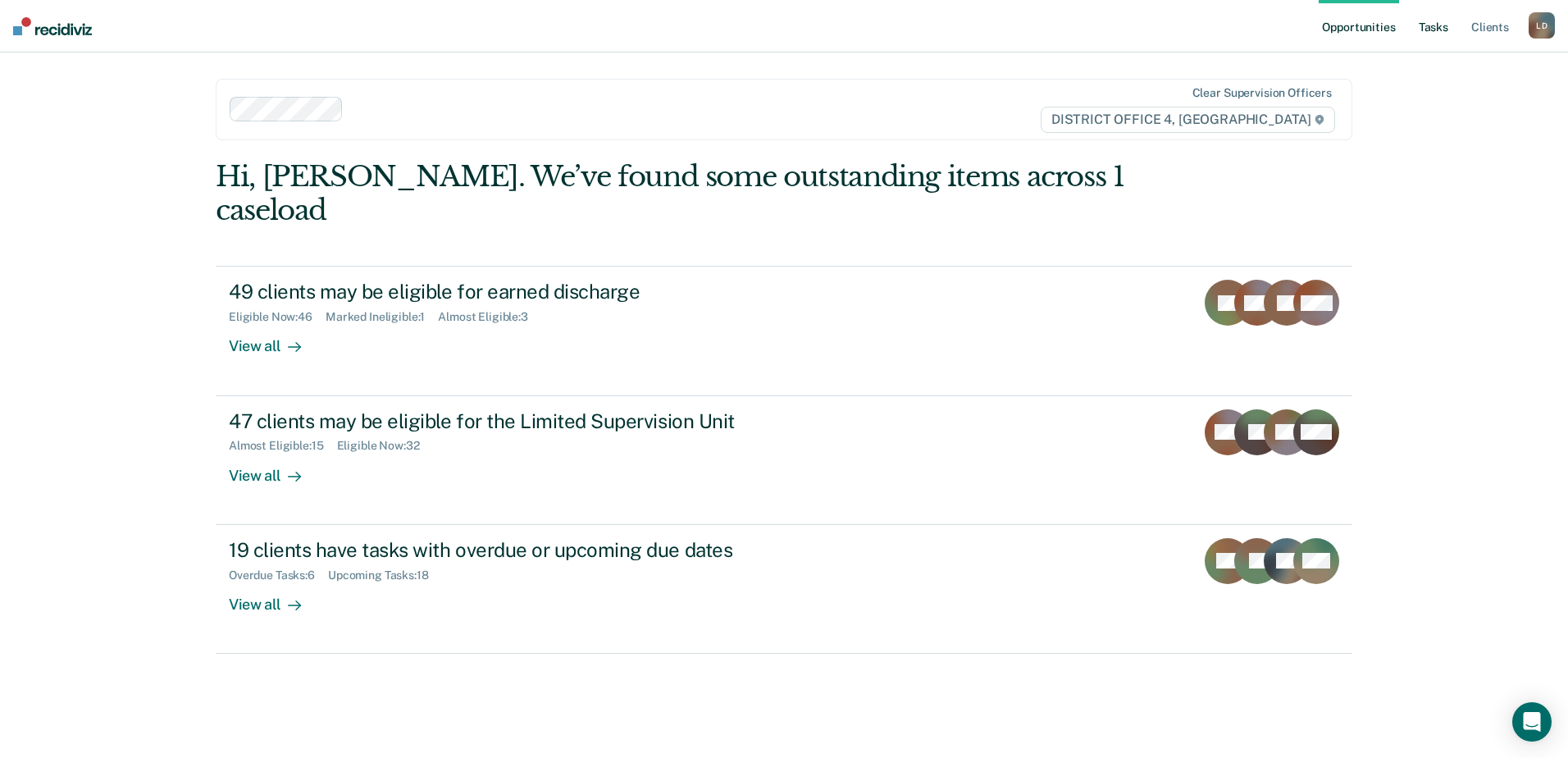
click at [1438, 24] on link "Tasks" at bounding box center [1433, 26] width 36 height 53
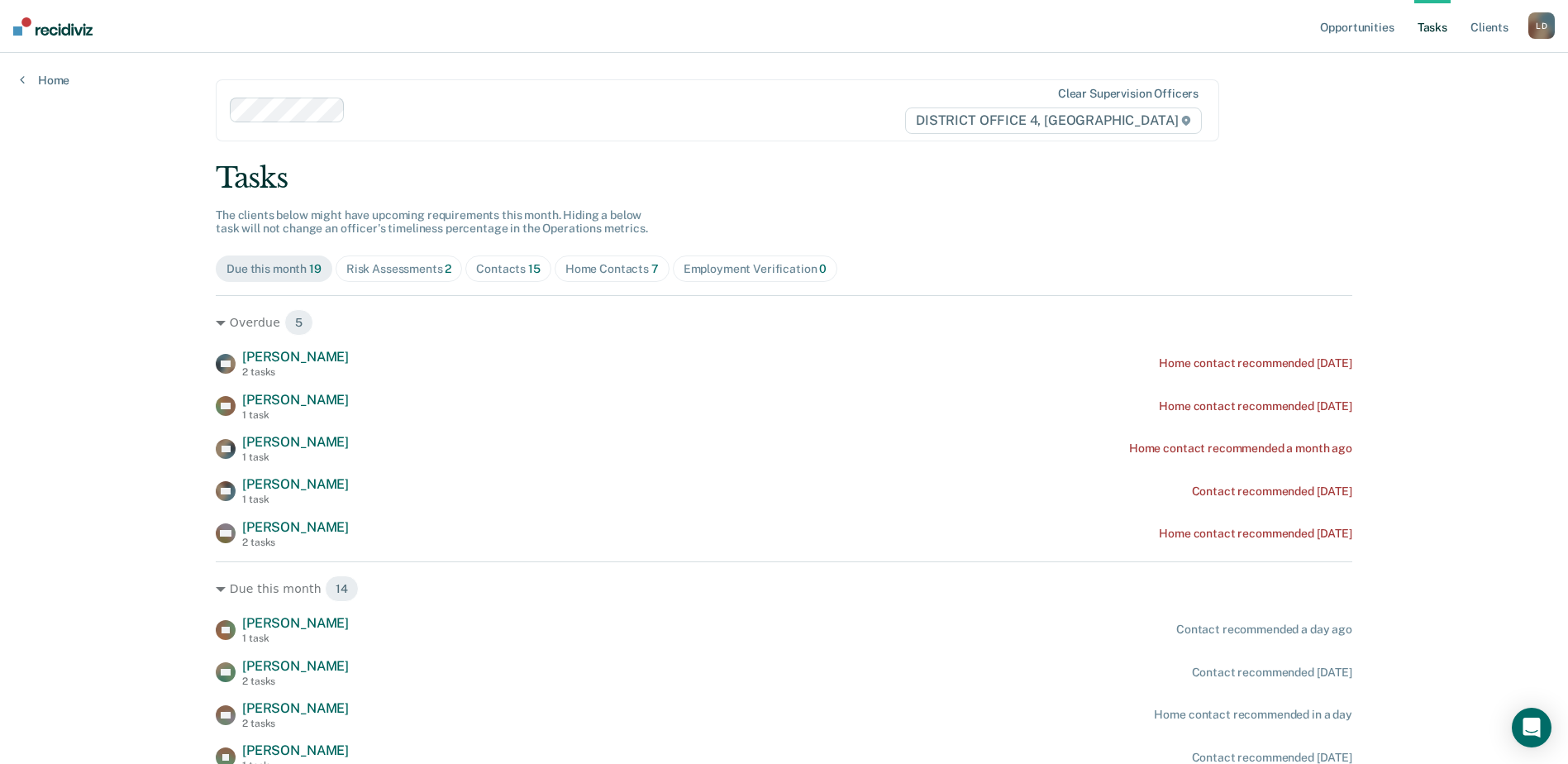
click at [384, 262] on div "Risk Assessments 2" at bounding box center [399, 269] width 106 height 14
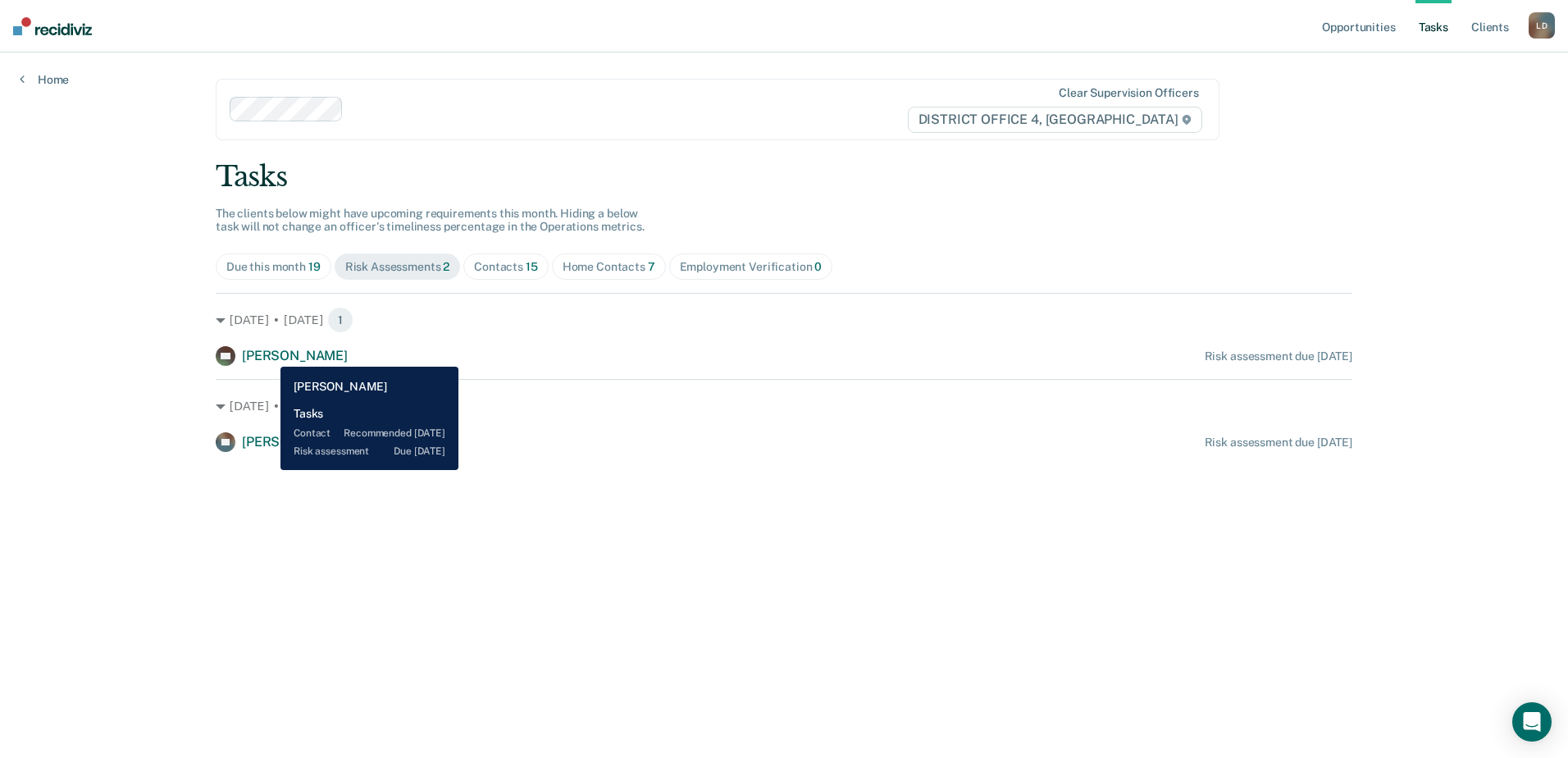
click at [268, 354] on span "[PERSON_NAME]" at bounding box center [295, 355] width 106 height 15
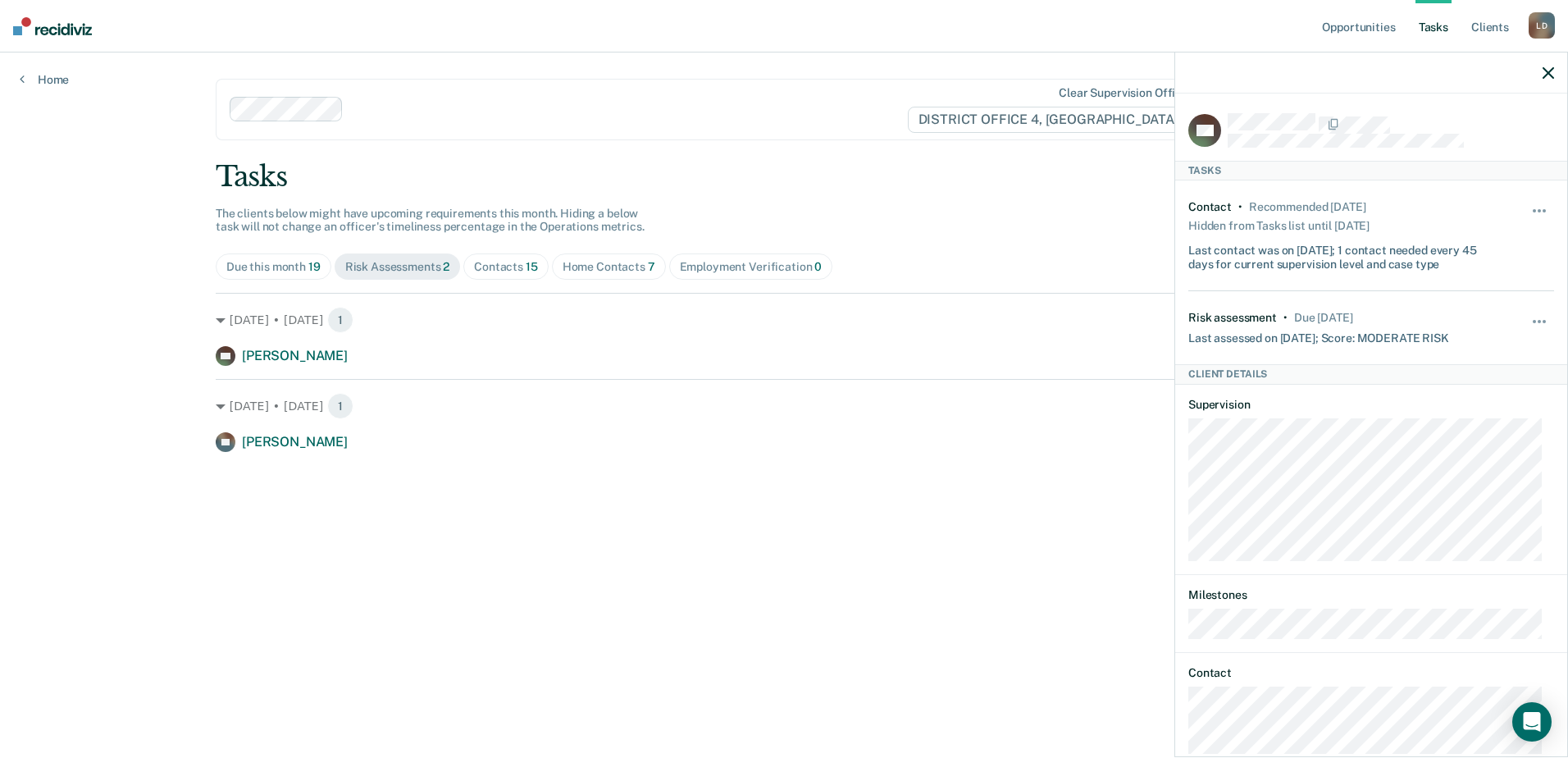
click at [1541, 72] on div at bounding box center [1371, 73] width 392 height 41
click at [1551, 72] on div at bounding box center [1371, 73] width 392 height 41
click at [1551, 72] on icon "button" at bounding box center [1548, 73] width 11 height 11
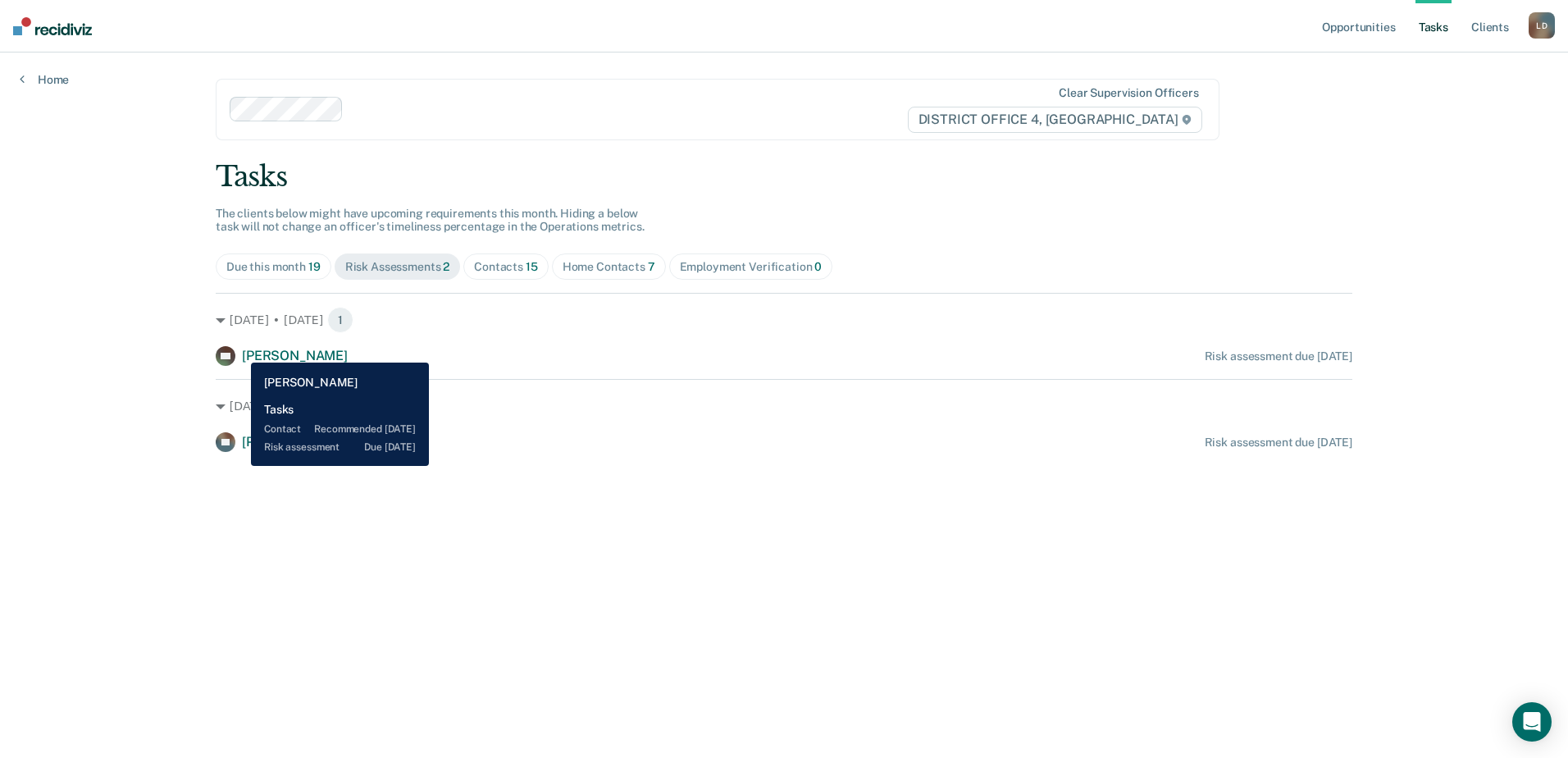
click at [238, 350] on div "MB Makayla Bills" at bounding box center [281, 356] width 132 height 20
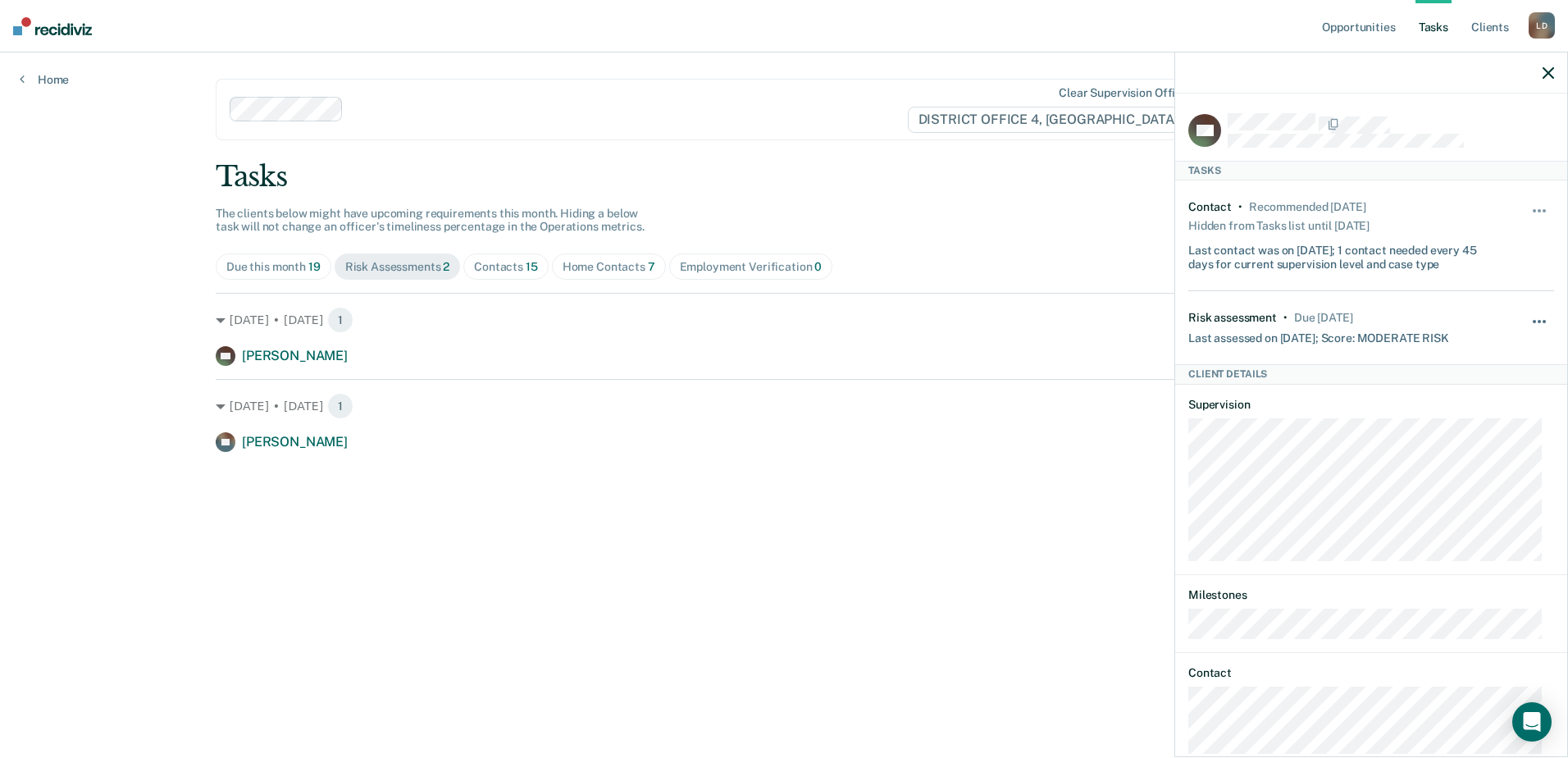
click at [1528, 322] on button "button" at bounding box center [1539, 329] width 28 height 26
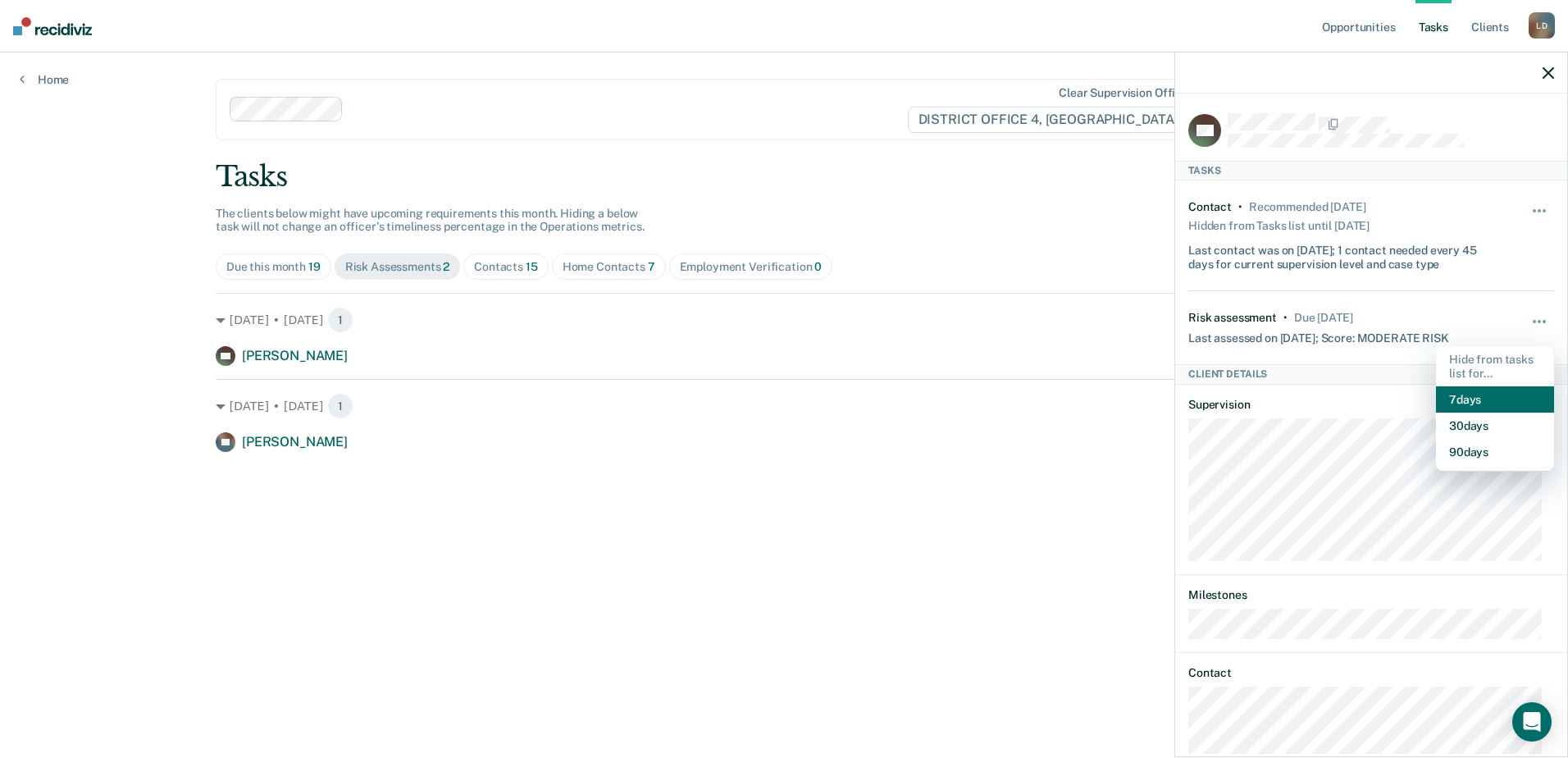
click at [1463, 398] on button "7 days" at bounding box center [1494, 399] width 118 height 26
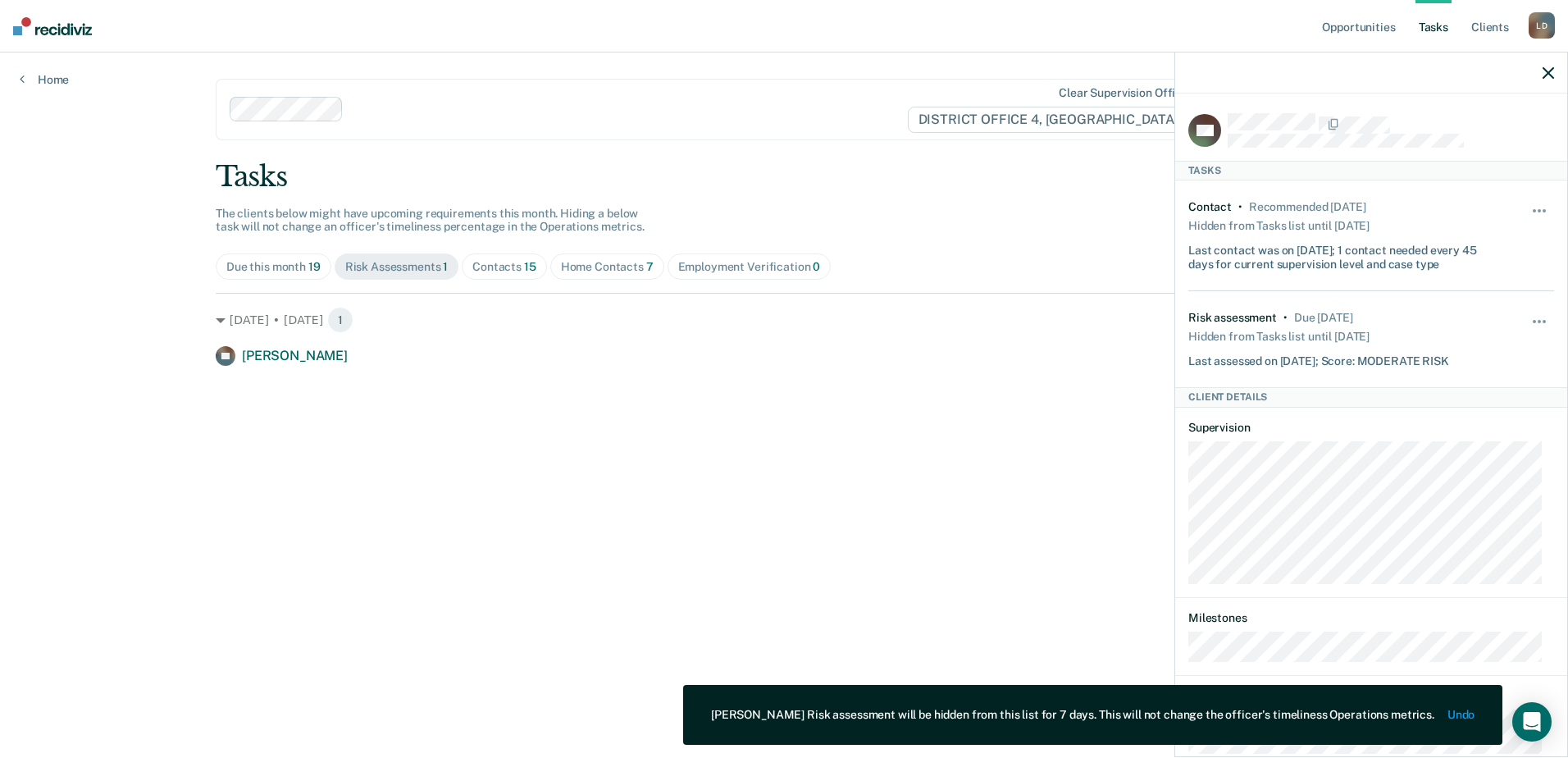
click at [777, 460] on main "Clear supervision officers DISTRICT OFFICE 4, BOISE Tasks The clients below mig…" at bounding box center [784, 386] width 1176 height 666
click at [1549, 69] on icon "button" at bounding box center [1548, 73] width 11 height 11
